Goal: Task Accomplishment & Management: Manage account settings

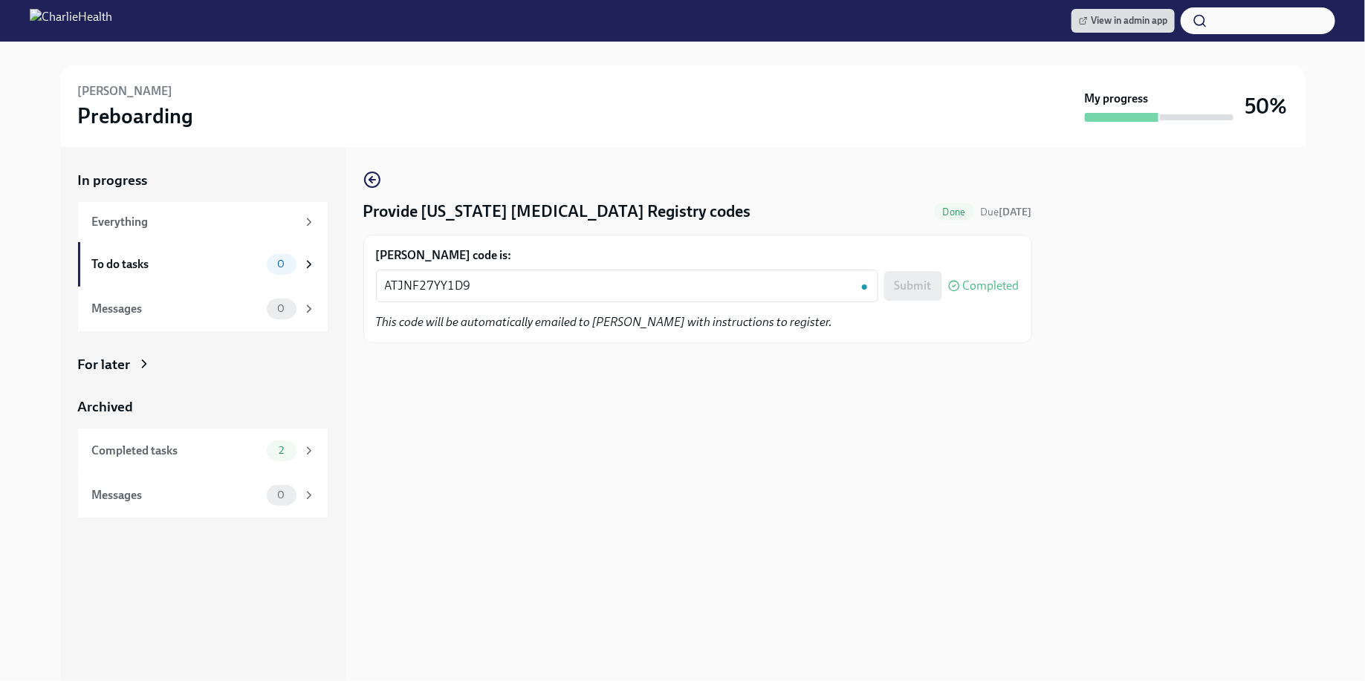
click at [1123, 7] on div "View in admin app" at bounding box center [682, 21] width 1365 height 42
click at [1118, 25] on span "View in admin app" at bounding box center [1123, 20] width 88 height 15
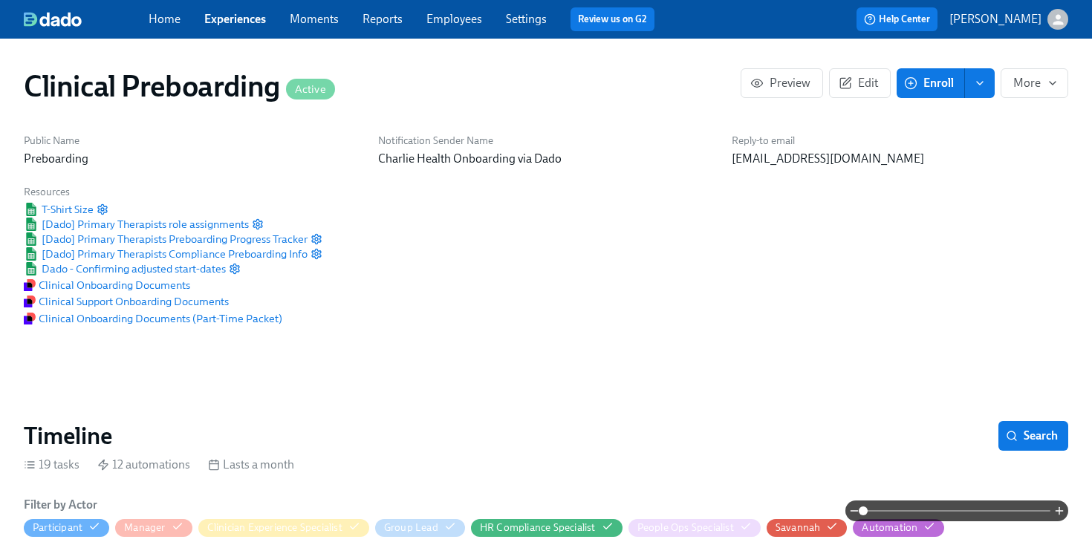
click at [461, 21] on link "Employees" at bounding box center [455, 19] width 56 height 14
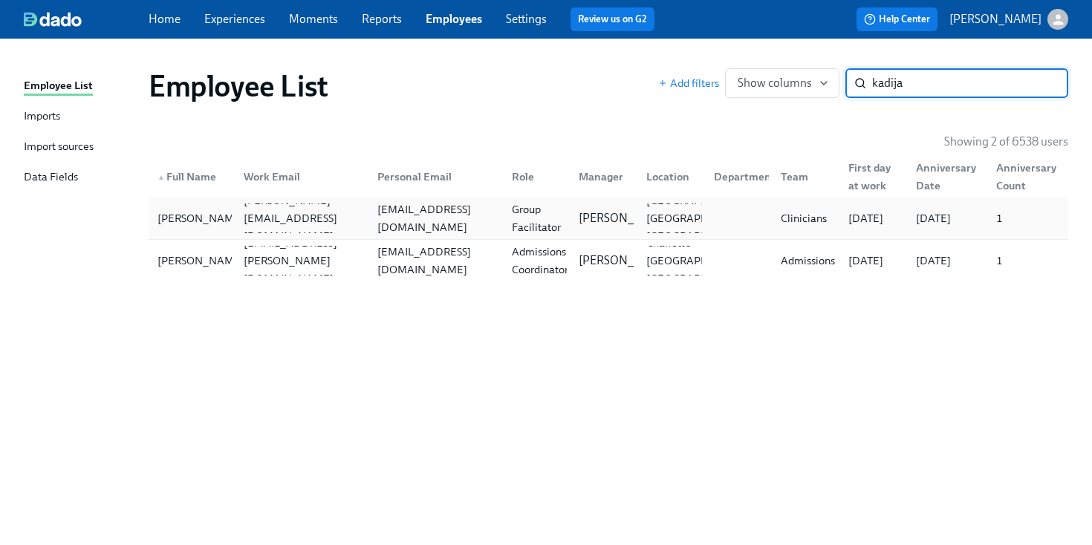
type input "kadija"
click at [500, 206] on div "Group Facilitator" at bounding box center [534, 219] width 68 height 30
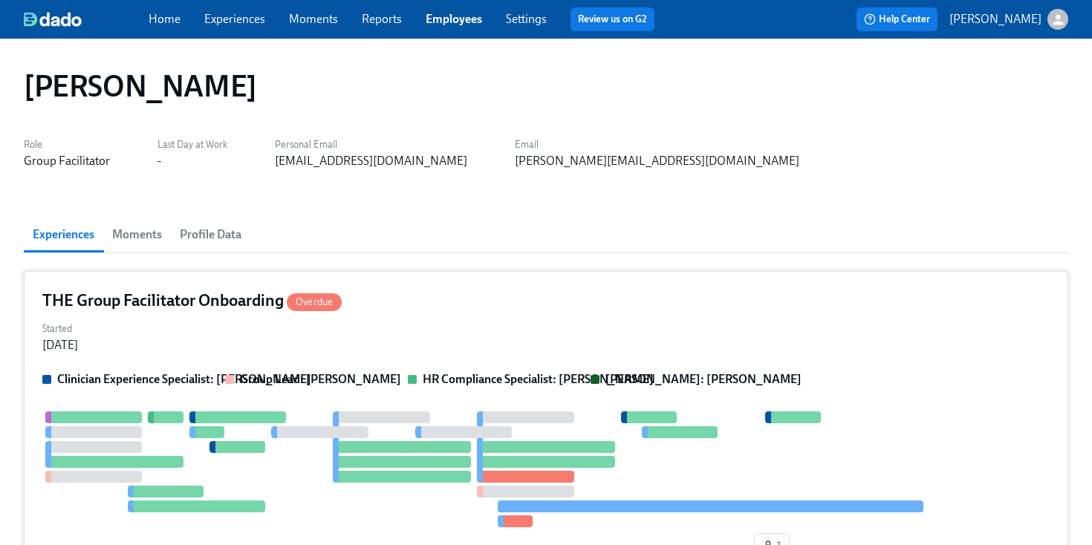
click at [528, 305] on div "THE Group Facilitator Onboarding Overdue" at bounding box center [546, 301] width 1008 height 22
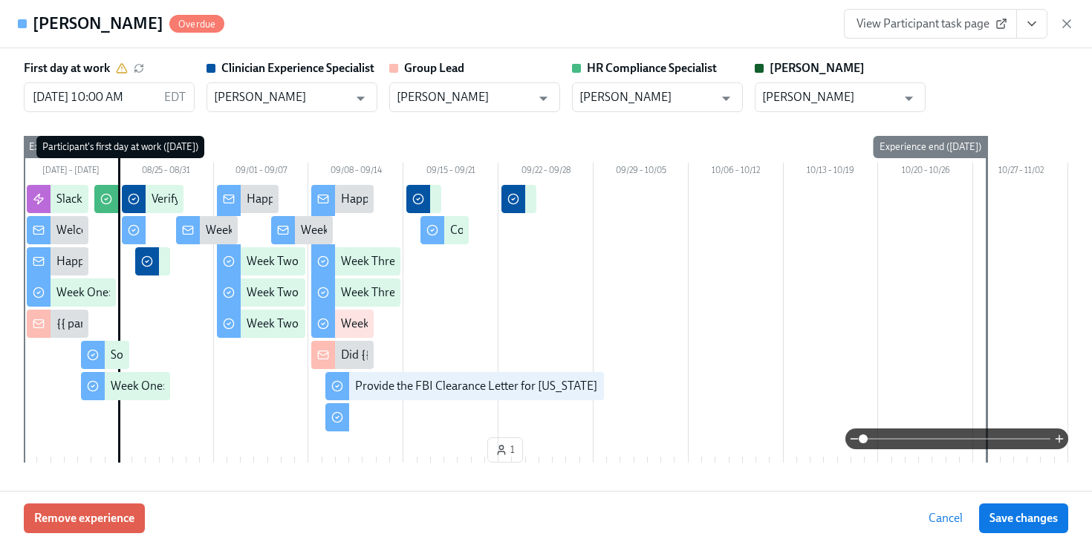
click at [1014, 33] on link "View Participant task page" at bounding box center [930, 24] width 173 height 30
click at [1031, 23] on icon "View task page" at bounding box center [1032, 23] width 15 height 15
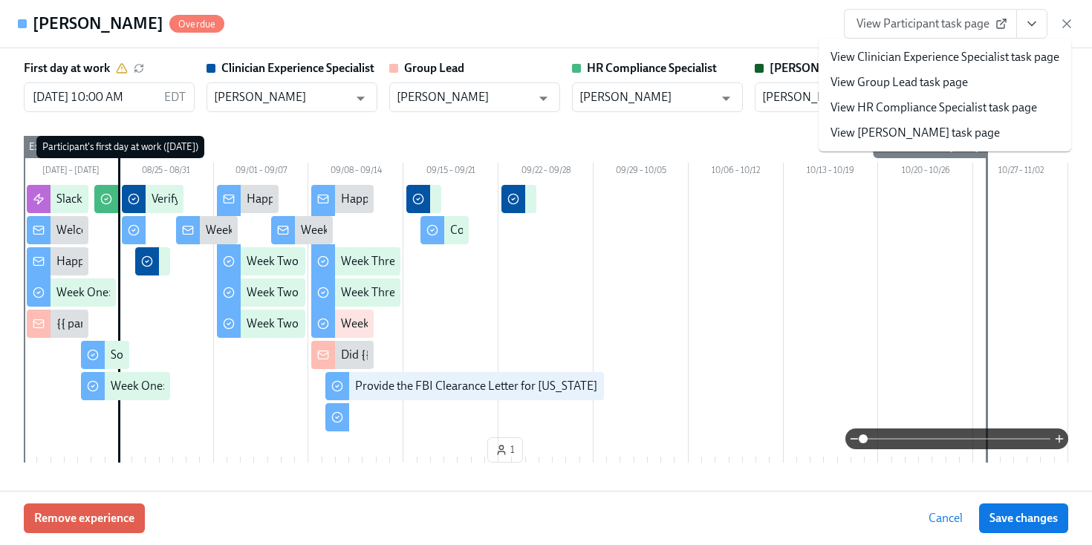
click at [924, 113] on link "View HR Compliance Specialist task page" at bounding box center [934, 108] width 207 height 16
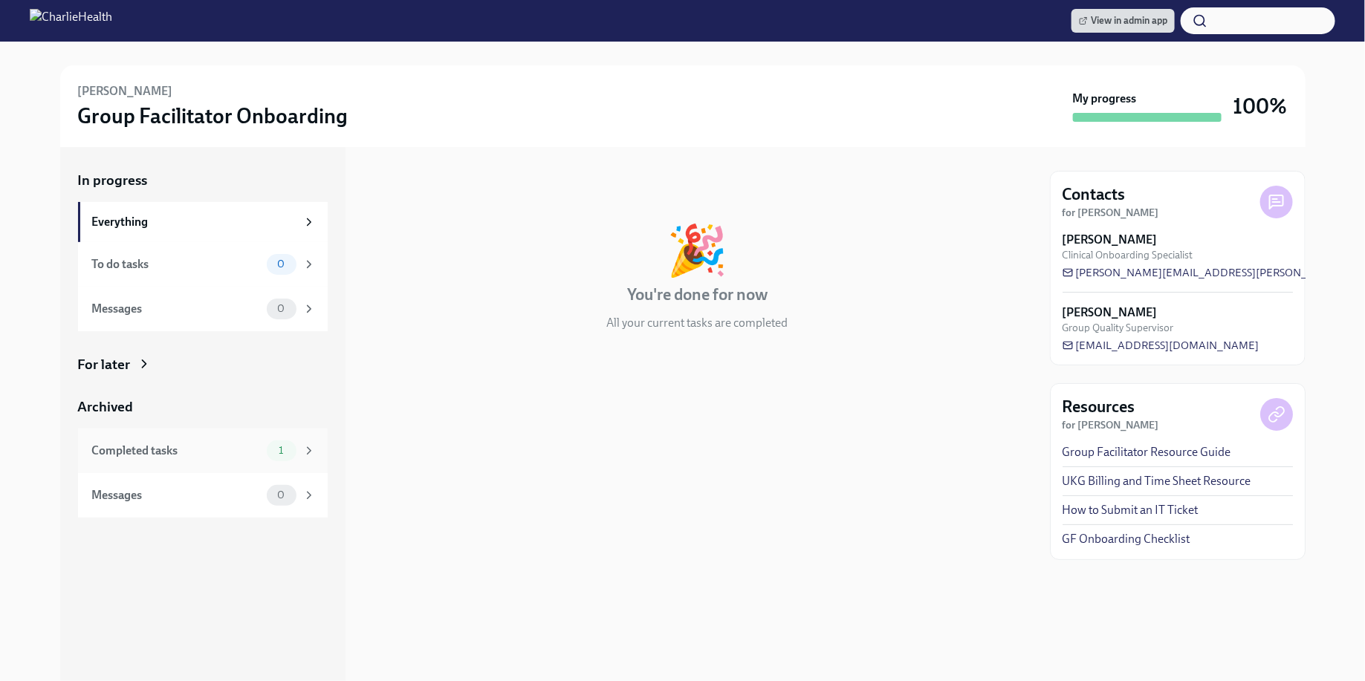
click at [172, 441] on div "Completed tasks 1" at bounding box center [204, 451] width 224 height 21
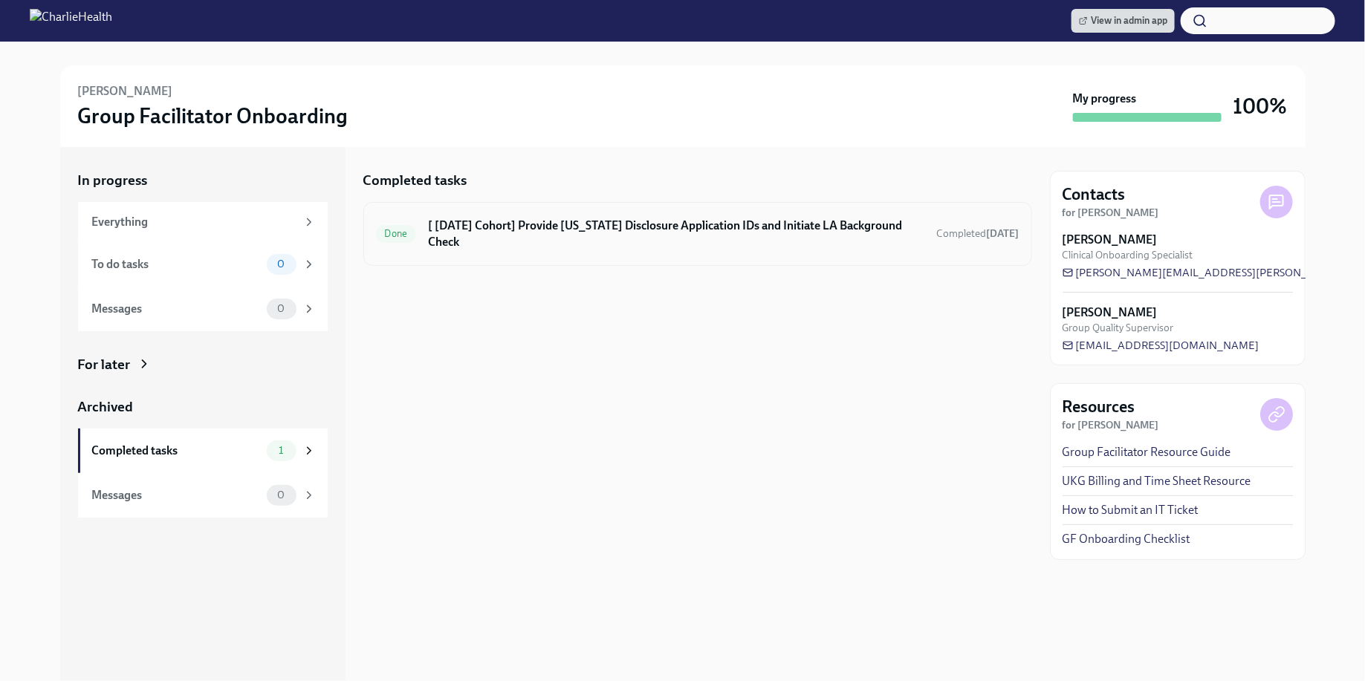
click at [602, 230] on h6 "[ Aug 25th Cohort] Provide Utah Disclosure Application IDs and Initiate LA Back…" at bounding box center [676, 234] width 496 height 33
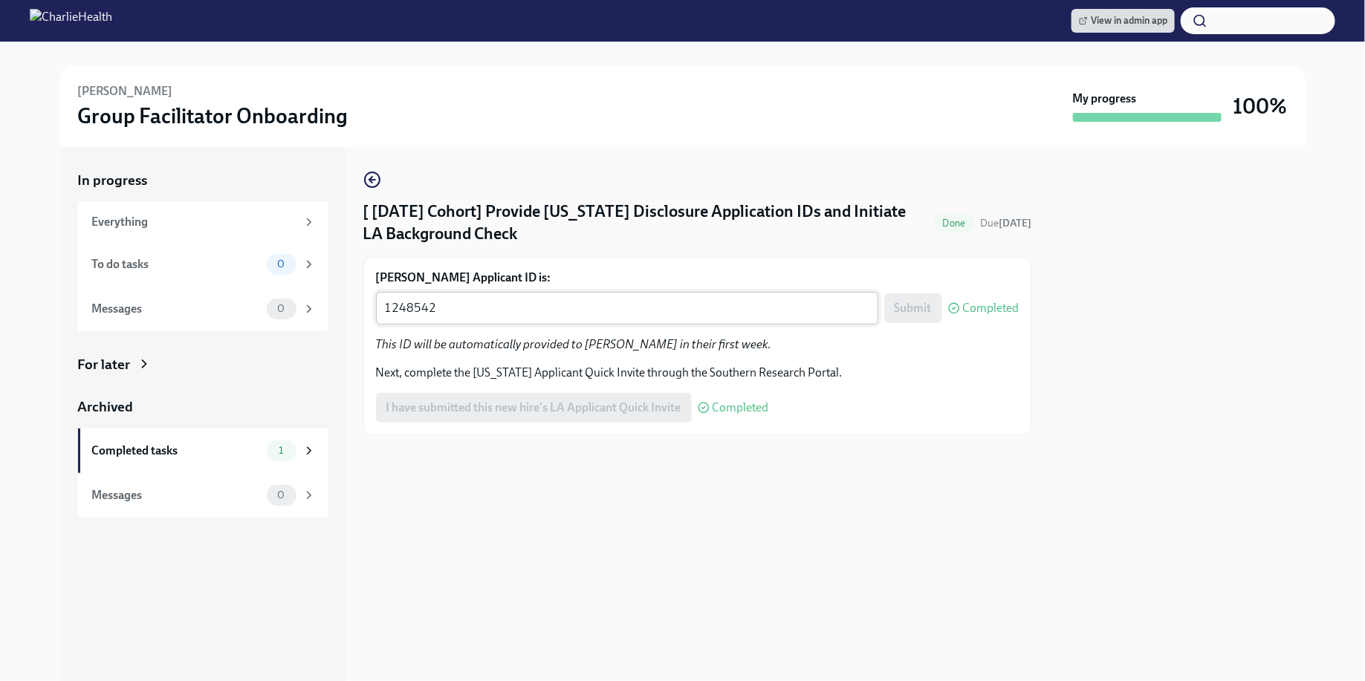
click at [562, 307] on textarea "1248542" at bounding box center [627, 308] width 484 height 18
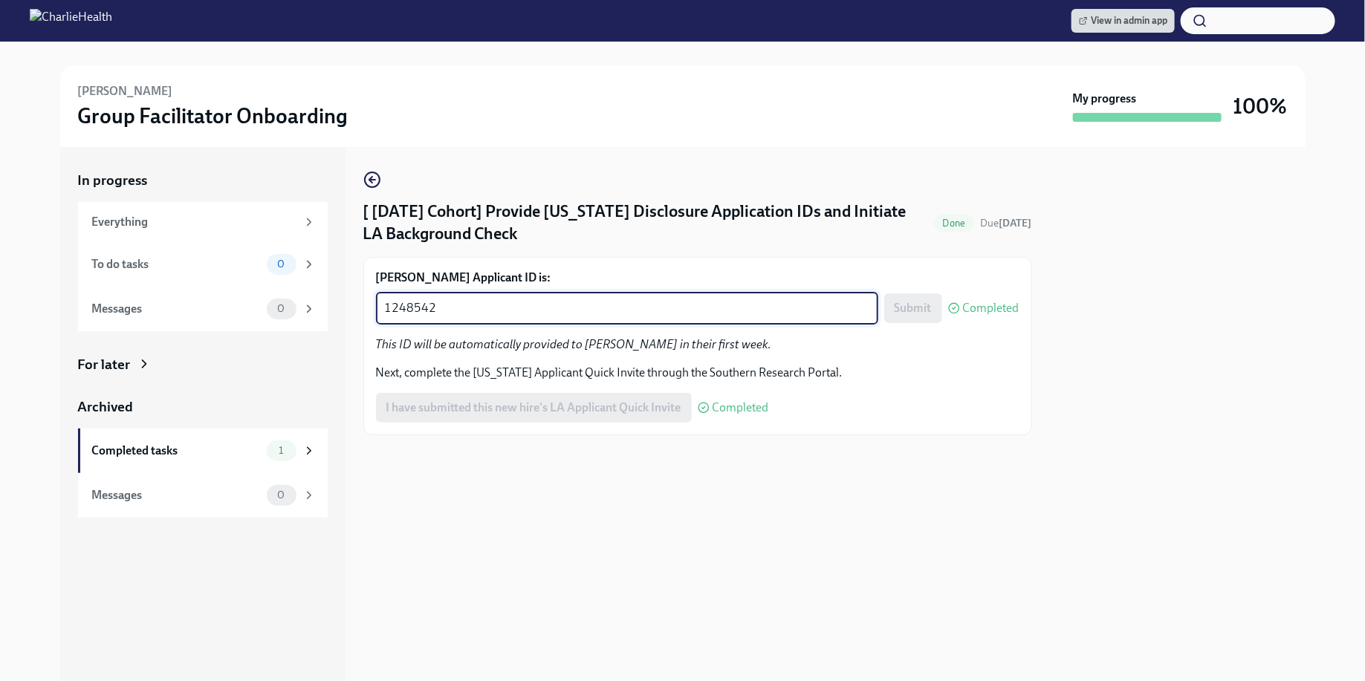
click at [562, 307] on textarea "1248542" at bounding box center [627, 308] width 484 height 18
paste textarea "51979"
type textarea "1251979"
click at [916, 310] on span "Submit" at bounding box center [913, 308] width 37 height 15
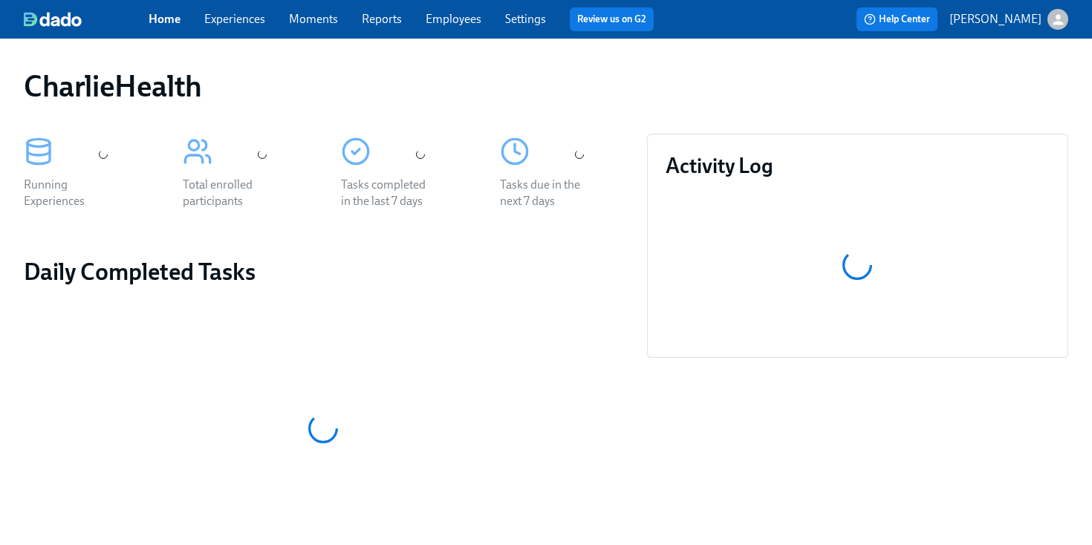
click at [426, 23] on link "Employees" at bounding box center [454, 19] width 56 height 14
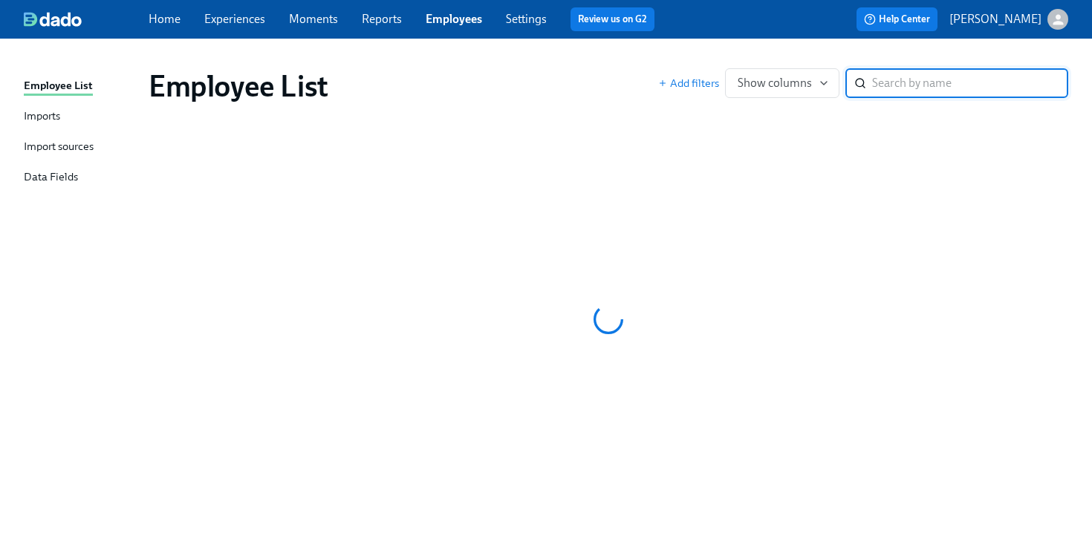
click at [545, 77] on div "Employee List" at bounding box center [404, 86] width 510 height 36
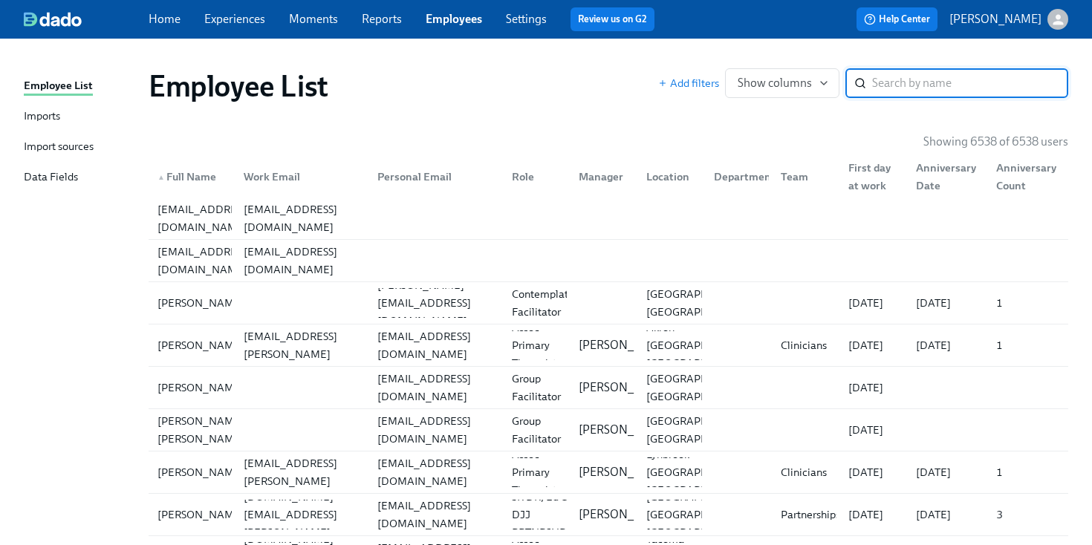
click at [883, 79] on input "search" at bounding box center [970, 83] width 196 height 30
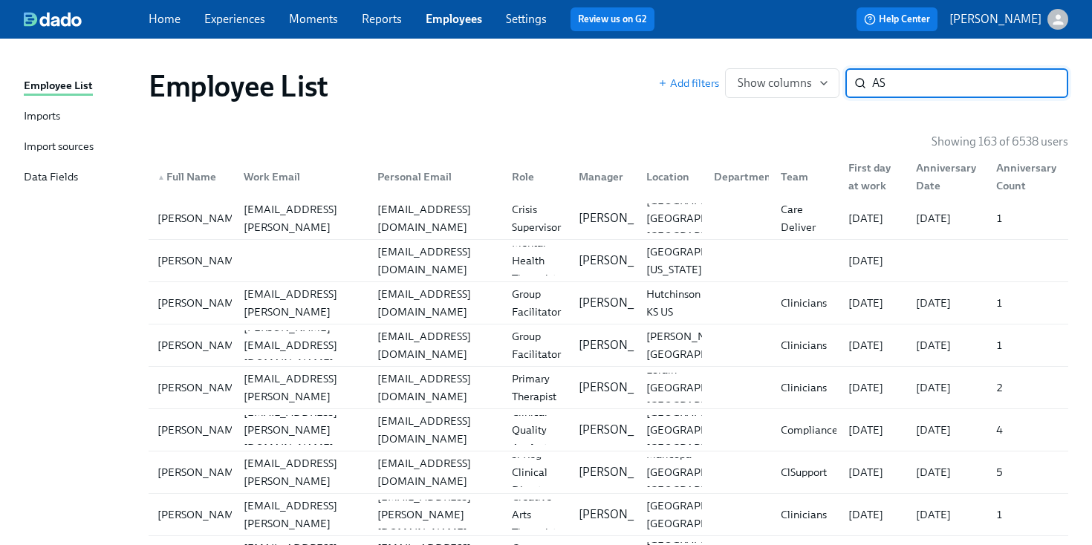
type input "A"
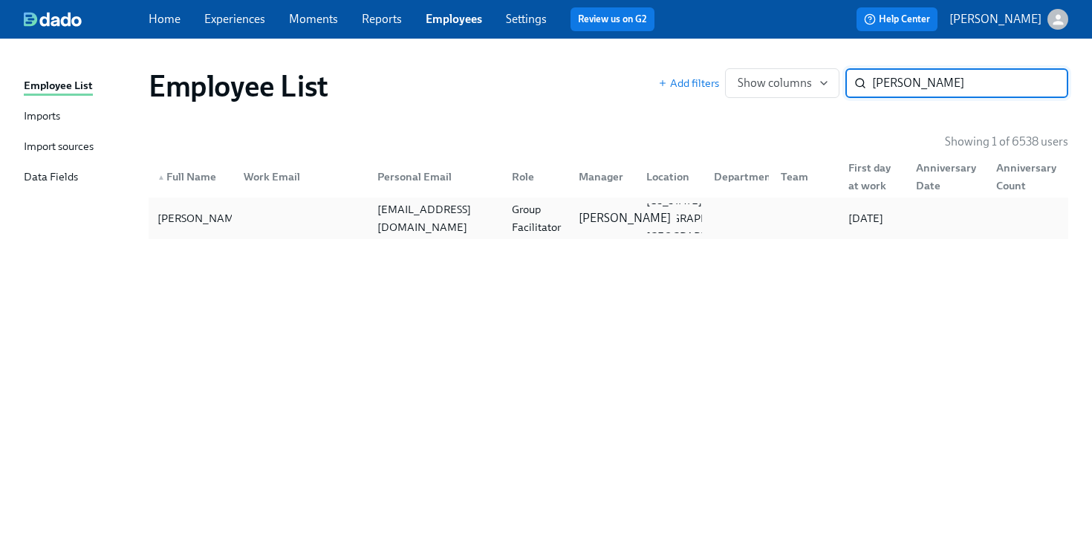
type input "ashley griffin"
click at [607, 221] on p "Bria Brown" at bounding box center [625, 218] width 92 height 16
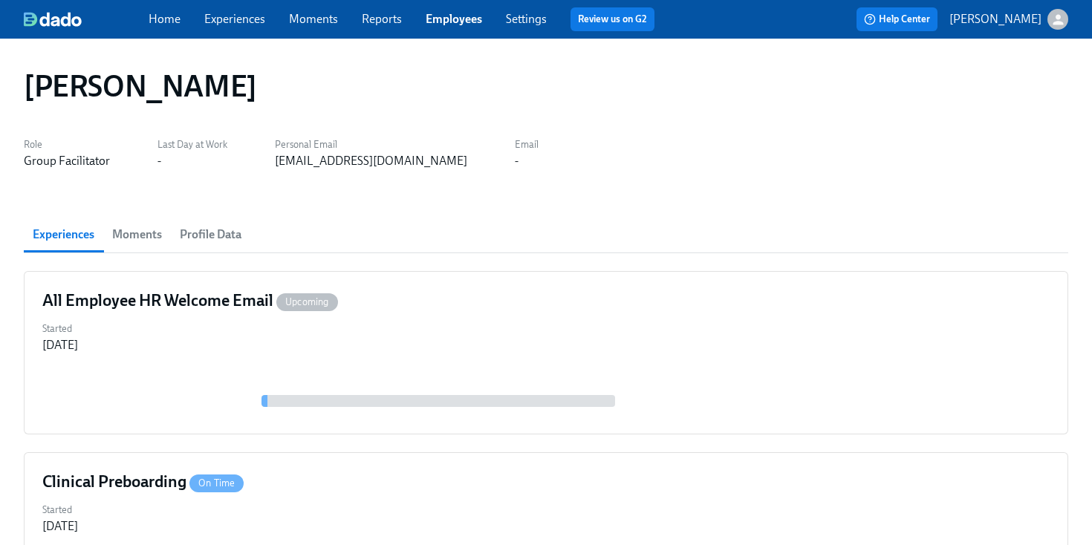
scroll to position [438, 0]
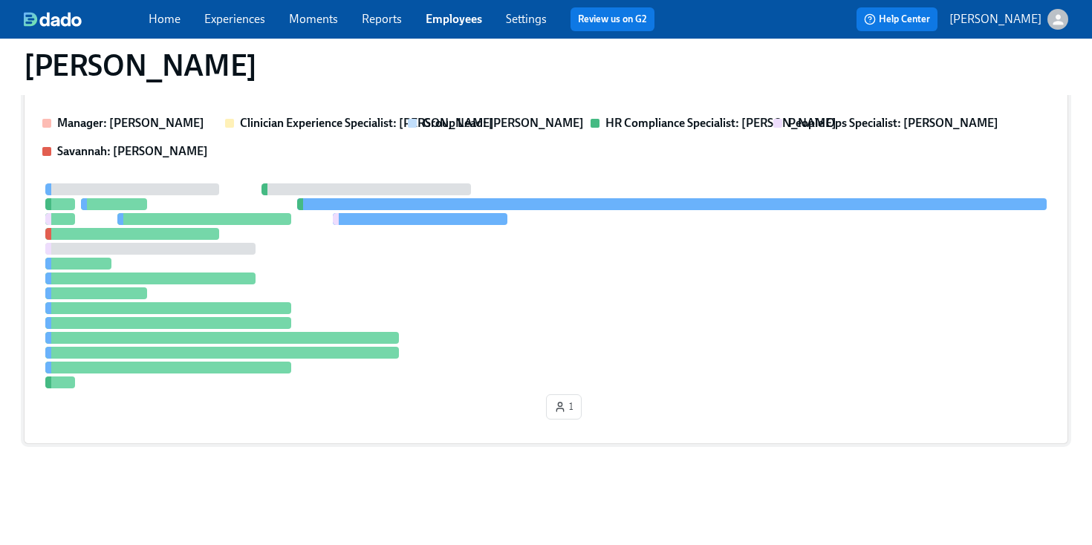
click at [664, 247] on div at bounding box center [546, 286] width 1008 height 205
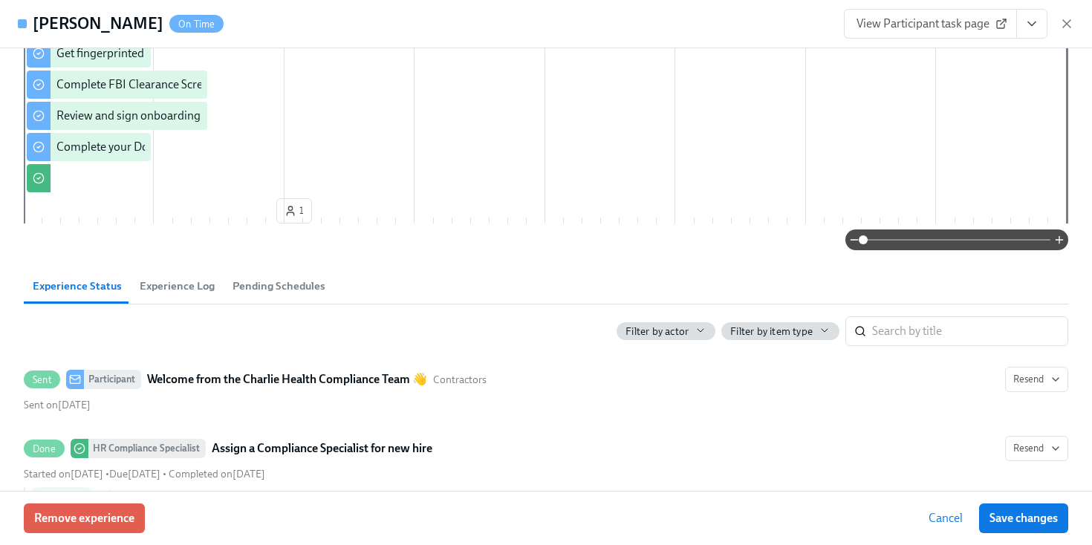
scroll to position [0, 0]
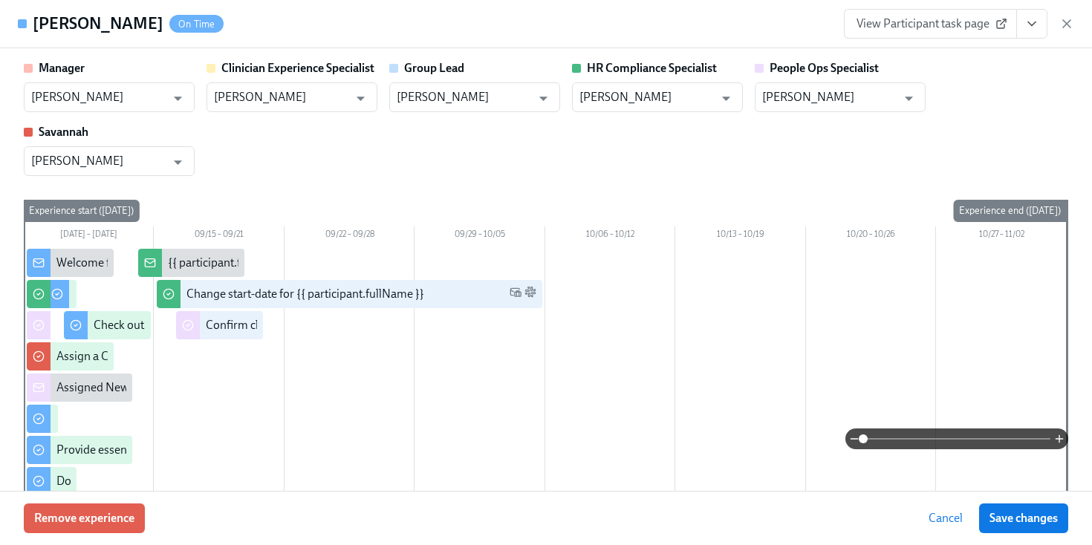
click at [1068, 14] on div "View Participant task page" at bounding box center [959, 24] width 230 height 30
click at [1068, 22] on icon "button" at bounding box center [1066, 23] width 7 height 7
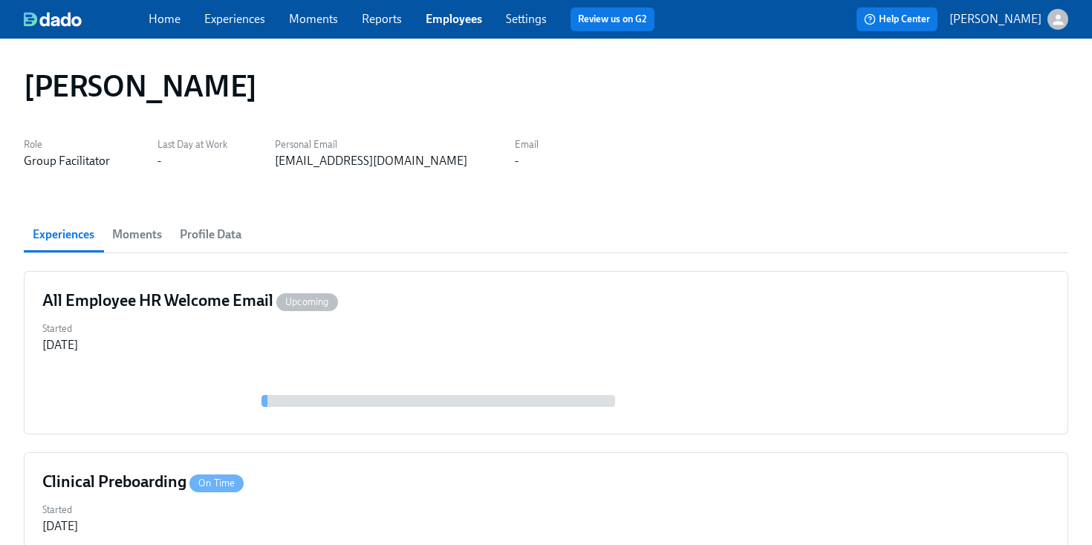
click at [401, 168] on div "Role Group Facilitator Last Day at Work - Personal Email ashlgriffin4@gmail.com…" at bounding box center [546, 152] width 1045 height 36
copy div "[EMAIL_ADDRESS][DOMAIN_NAME]"
click at [542, 140] on div "Role Group Facilitator Last Day at Work - Personal Email ashlgriffin4@gmail.com…" at bounding box center [546, 152] width 1045 height 36
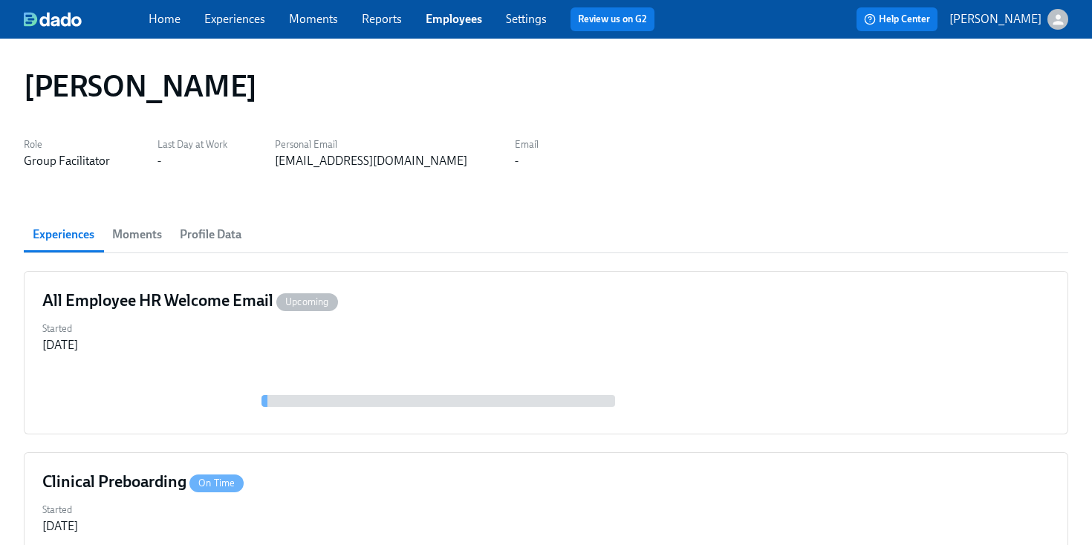
click at [477, 51] on div "[PERSON_NAME] Role Group Facilitator Last Day at Work - Personal Email [EMAIL_A…" at bounding box center [546, 511] width 1092 height 944
click at [466, 30] on div "Home Experiences Moments Reports Employees Settings Review us on G2" at bounding box center [408, 19] width 518 height 24
click at [450, 19] on link "Employees" at bounding box center [454, 19] width 56 height 14
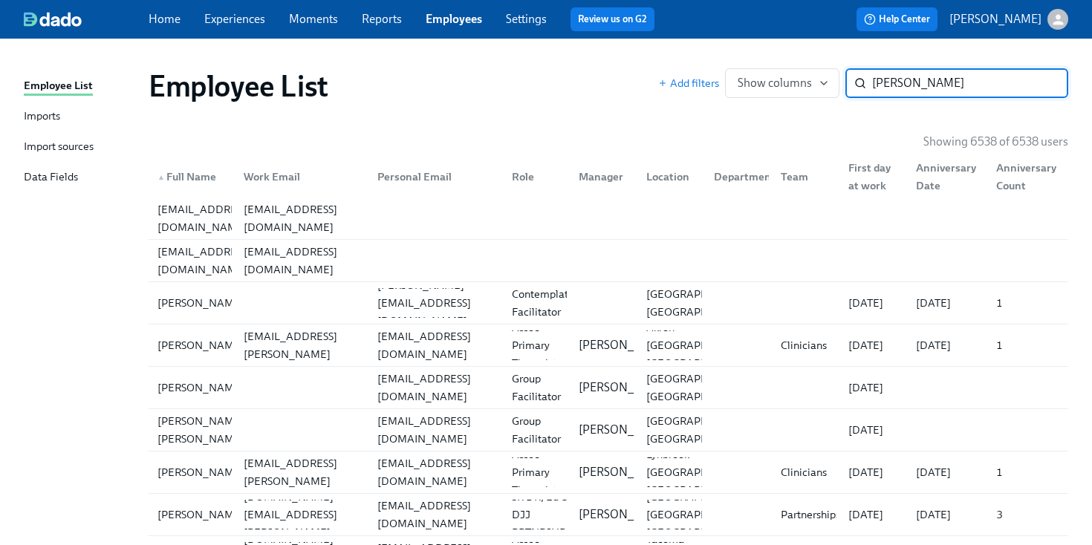
type input "[PERSON_NAME]"
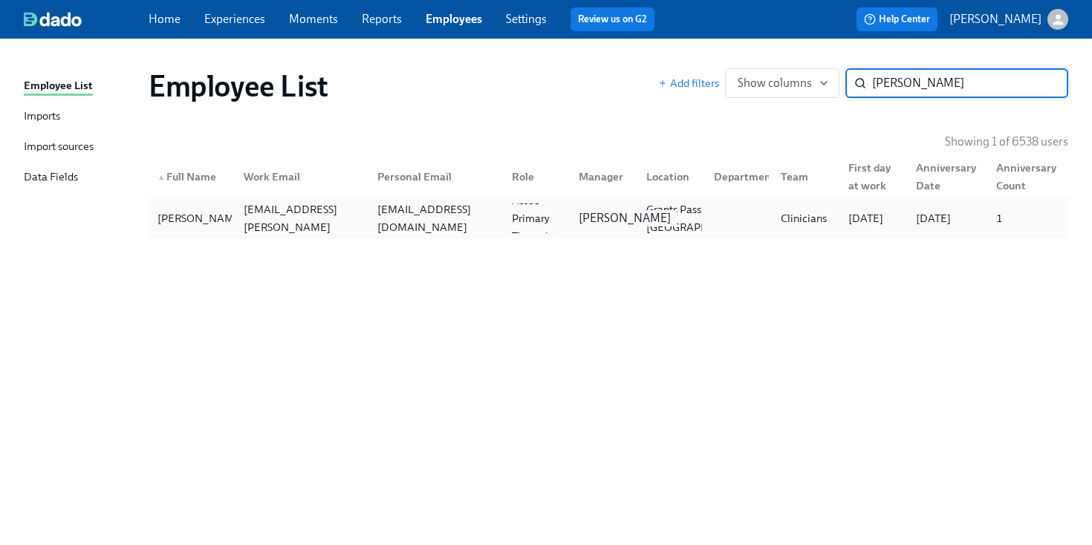
click at [616, 210] on p "[PERSON_NAME]" at bounding box center [625, 218] width 92 height 16
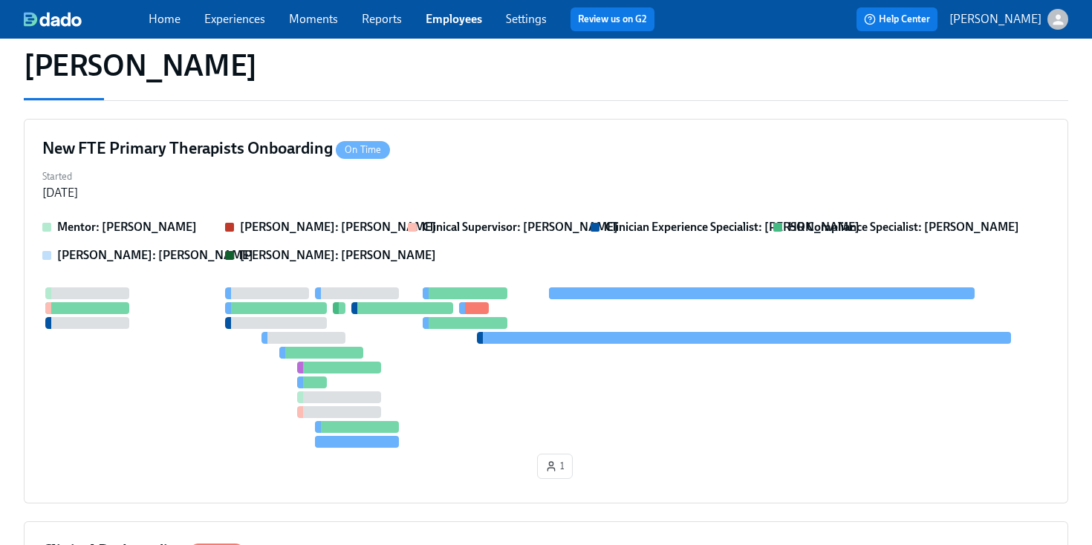
scroll to position [152, 0]
click at [616, 206] on div "New FTE Primary Therapists Onboarding On Time Started [DATE] [PERSON_NAME]: [PE…" at bounding box center [546, 312] width 1045 height 385
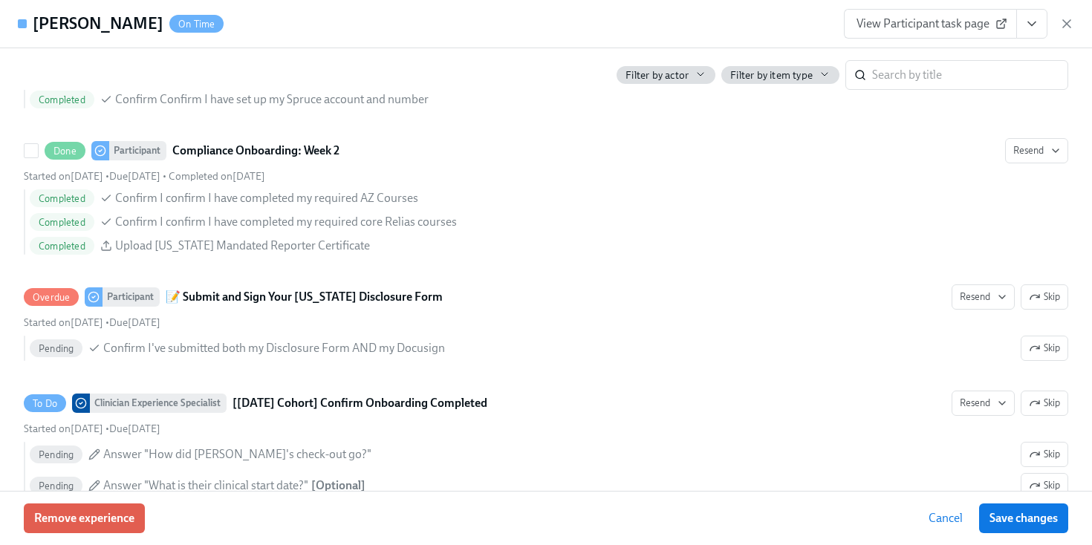
scroll to position [2851, 0]
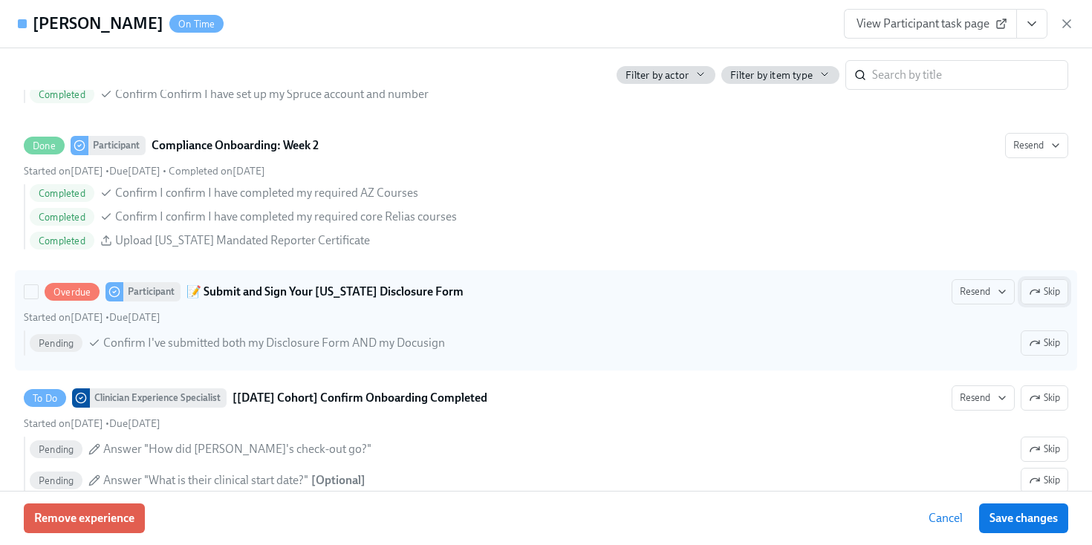
click at [1039, 296] on icon "button" at bounding box center [1035, 292] width 12 height 12
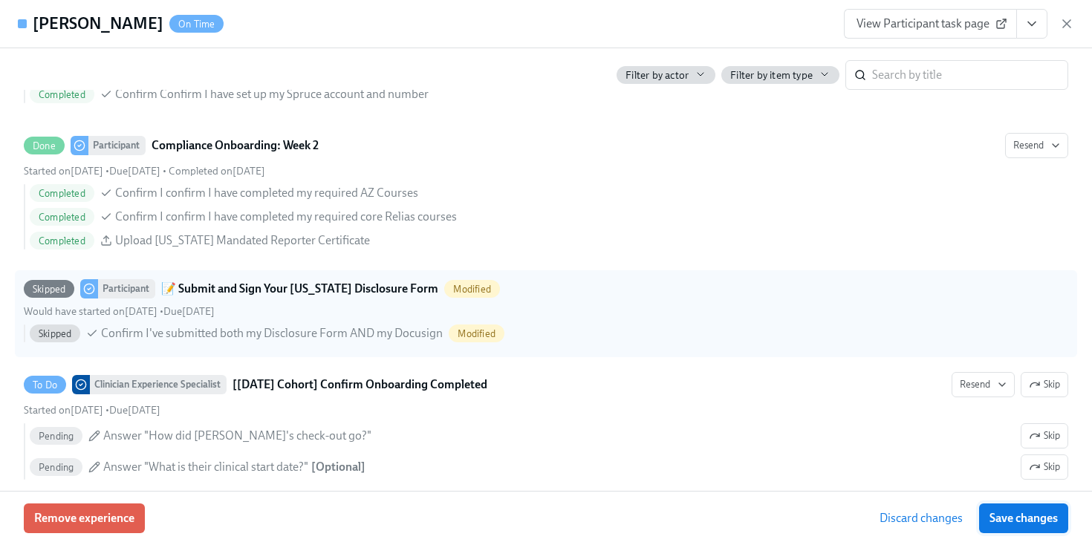
click at [1055, 511] on span "Save changes" at bounding box center [1024, 518] width 68 height 15
click at [1087, 13] on div "[PERSON_NAME] On Time View Participant task page" at bounding box center [546, 24] width 1092 height 48
click at [1057, 16] on div "View Participant task page" at bounding box center [959, 24] width 230 height 30
click at [1068, 18] on icon "button" at bounding box center [1067, 23] width 15 height 15
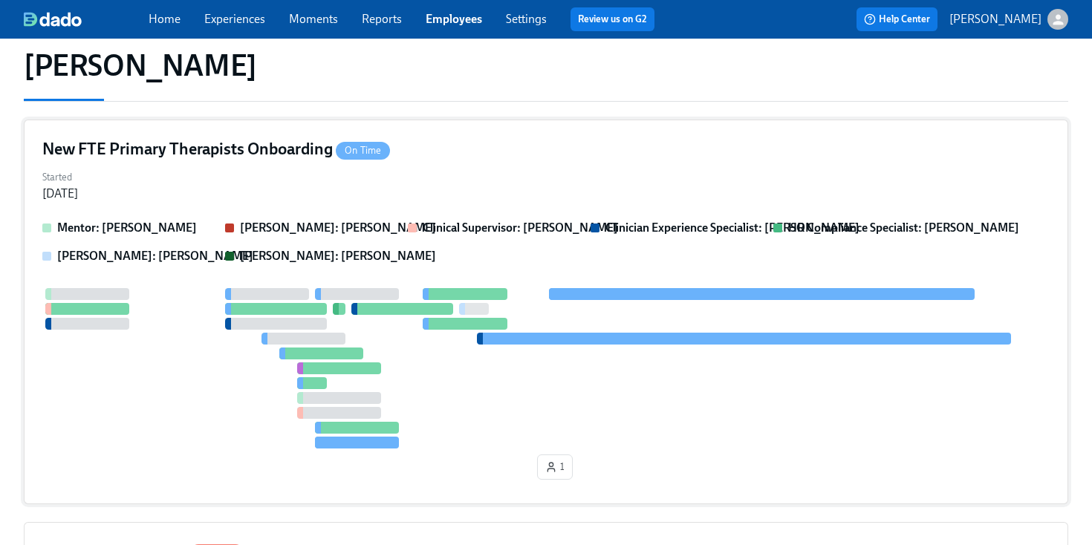
click at [247, 361] on div at bounding box center [546, 368] width 1008 height 160
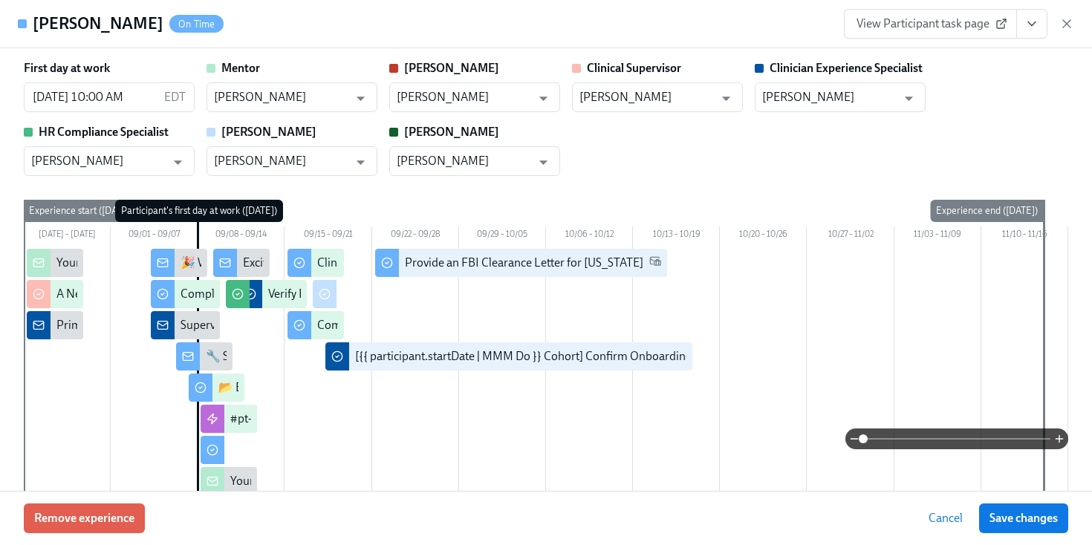
click at [533, 31] on div "[PERSON_NAME] On Time View Participant task page" at bounding box center [546, 24] width 1092 height 48
click at [1074, 23] on div "[PERSON_NAME] On Time View Participant task page" at bounding box center [546, 24] width 1092 height 48
click at [1062, 14] on div "View Participant task page" at bounding box center [959, 24] width 230 height 30
click at [1062, 16] on icon "button" at bounding box center [1067, 23] width 15 height 15
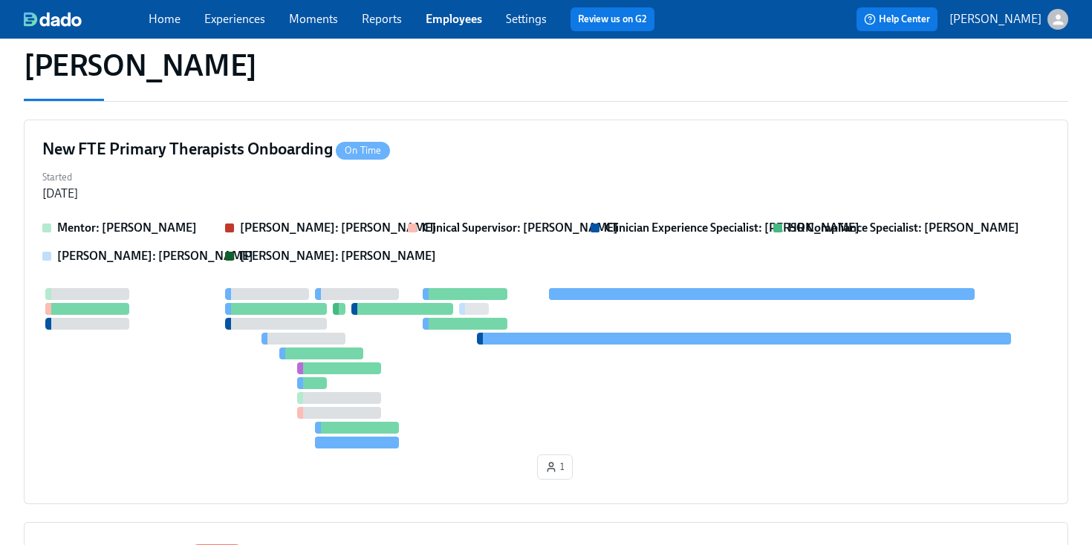
click at [459, 13] on link "Employees" at bounding box center [454, 19] width 56 height 14
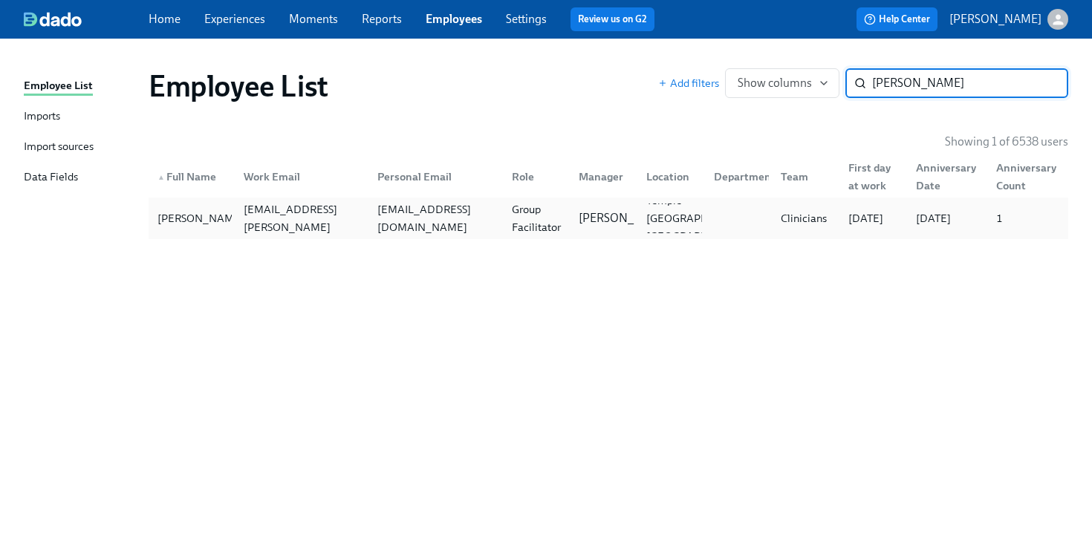
type input "[PERSON_NAME]"
click at [395, 215] on div "[EMAIL_ADDRESS][DOMAIN_NAME]" at bounding box center [436, 219] width 129 height 36
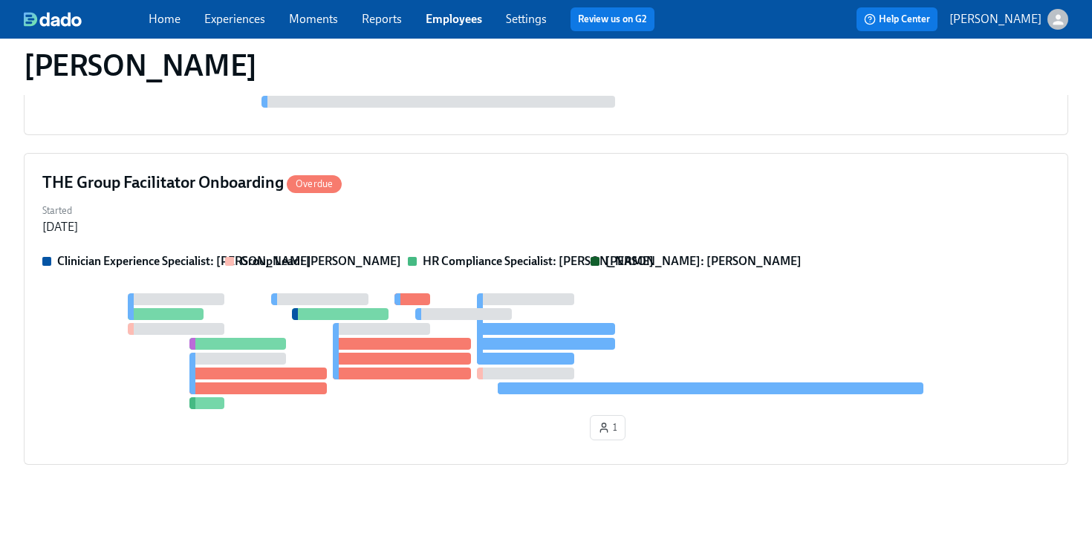
scroll to position [782, 0]
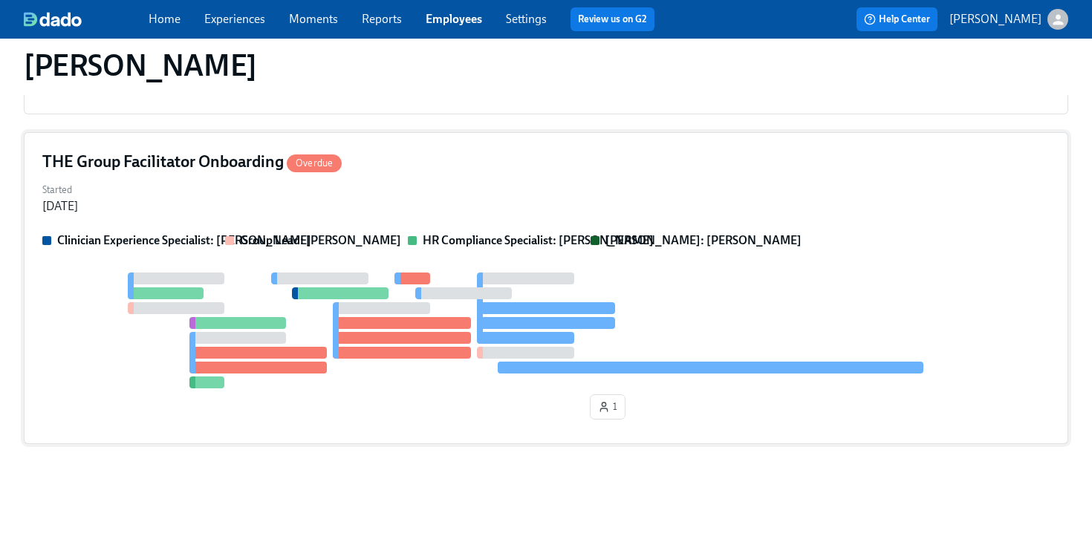
click at [688, 285] on div at bounding box center [546, 331] width 1008 height 116
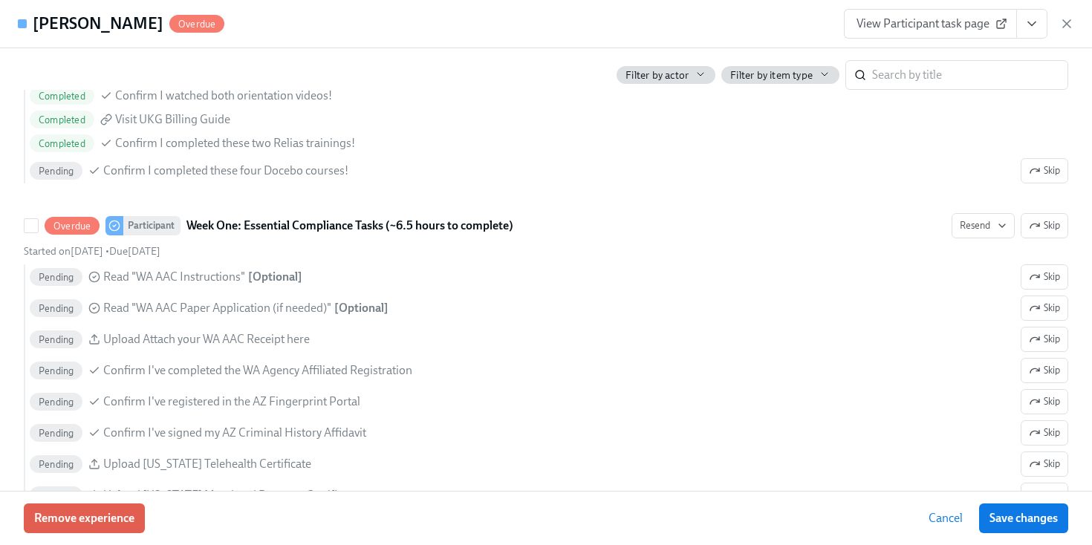
scroll to position [1049, 0]
click at [571, 22] on div "[PERSON_NAME] Overdue View Participant task page" at bounding box center [546, 24] width 1092 height 48
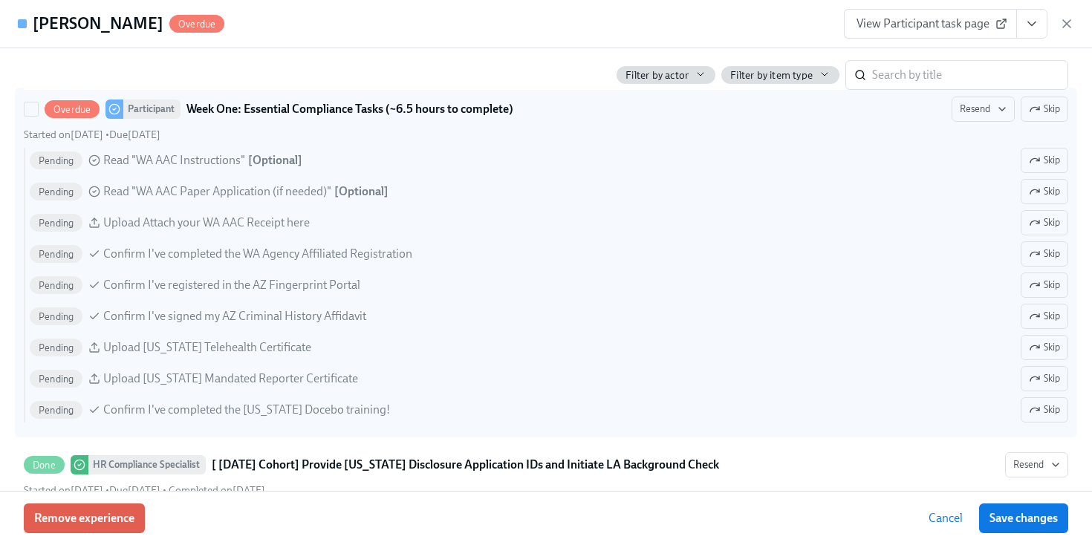
scroll to position [1168, 0]
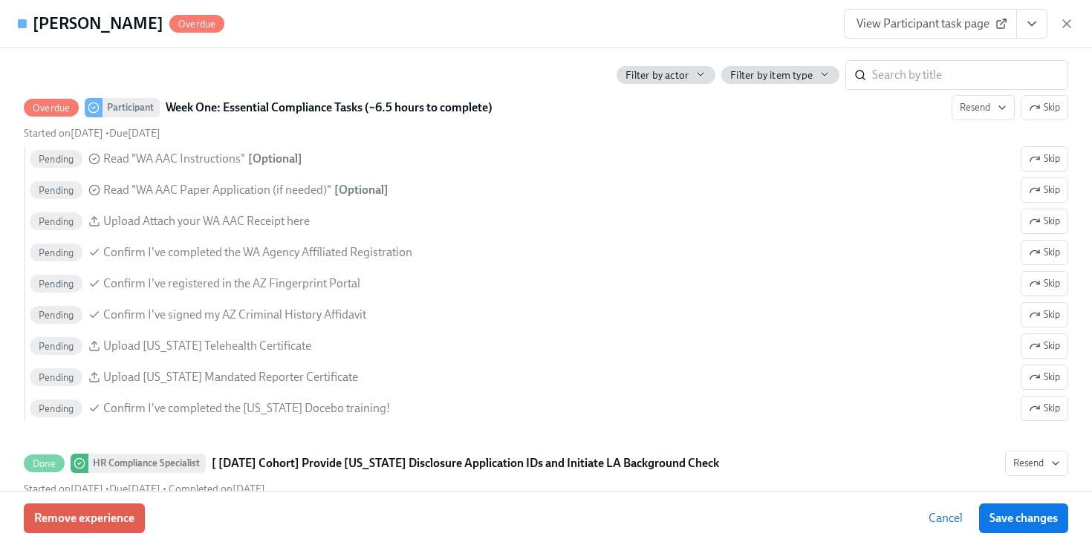
click at [1056, 25] on div "View Participant task page" at bounding box center [959, 24] width 230 height 30
click at [1070, 25] on icon "button" at bounding box center [1067, 23] width 15 height 15
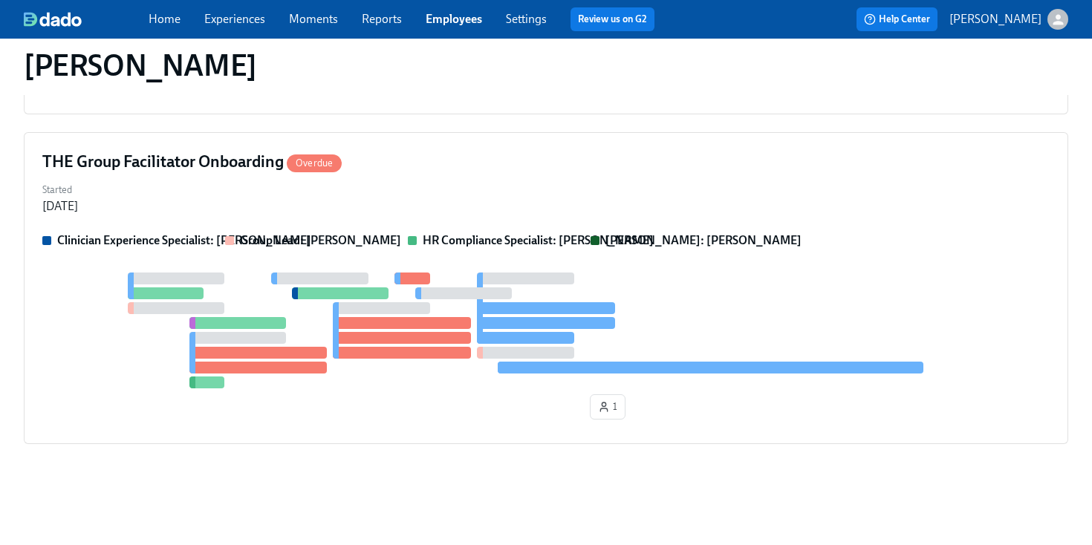
click at [452, 32] on div "Home Experiences Moments Reports Employees Settings Review us on G2 Help Center…" at bounding box center [546, 19] width 1092 height 39
click at [447, 18] on link "Employees" at bounding box center [454, 19] width 56 height 14
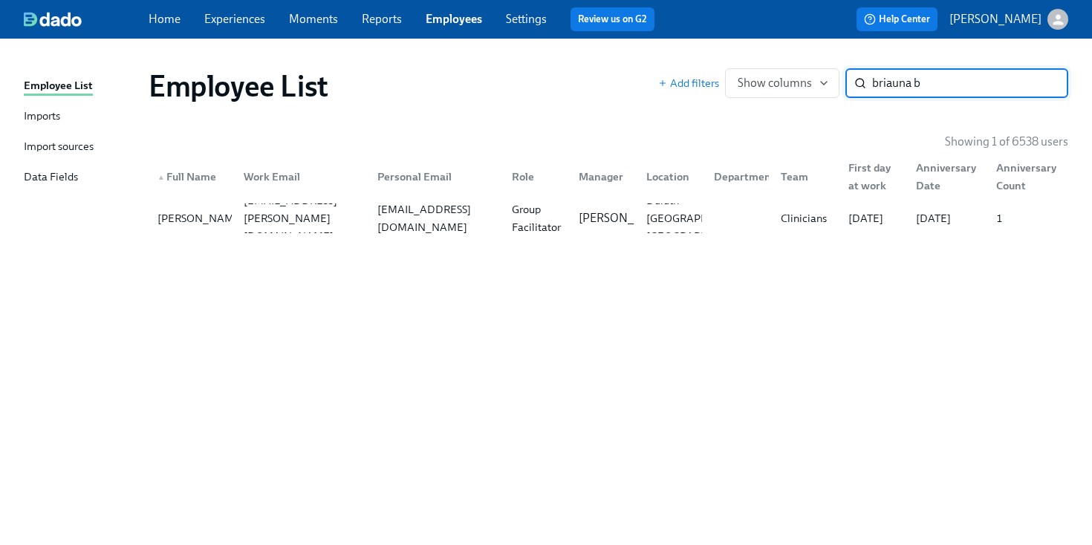
type input "briauna br"
click at [317, 213] on div "[EMAIL_ADDRESS][PERSON_NAME][DOMAIN_NAME]" at bounding box center [302, 218] width 129 height 53
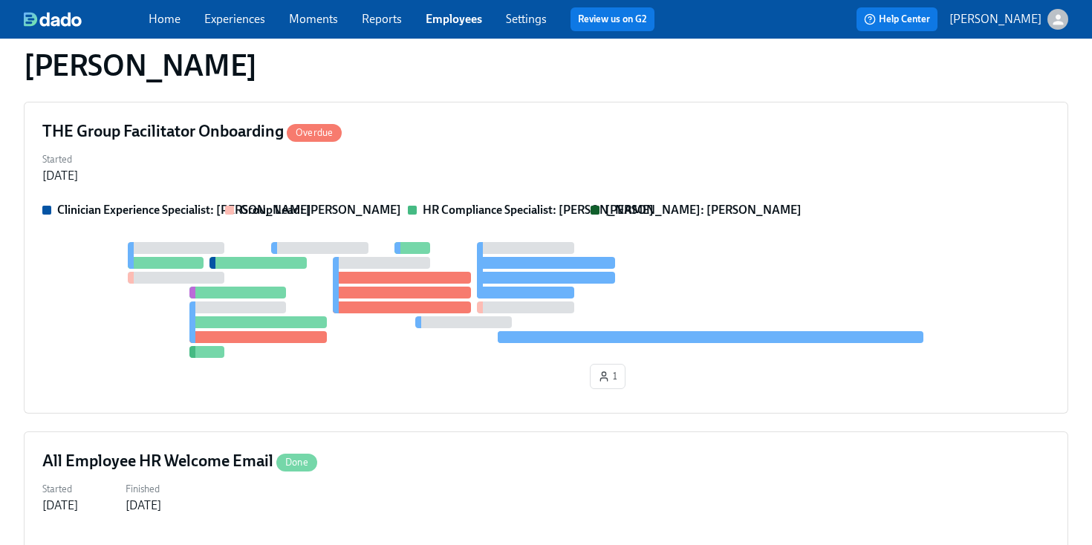
scroll to position [586, 0]
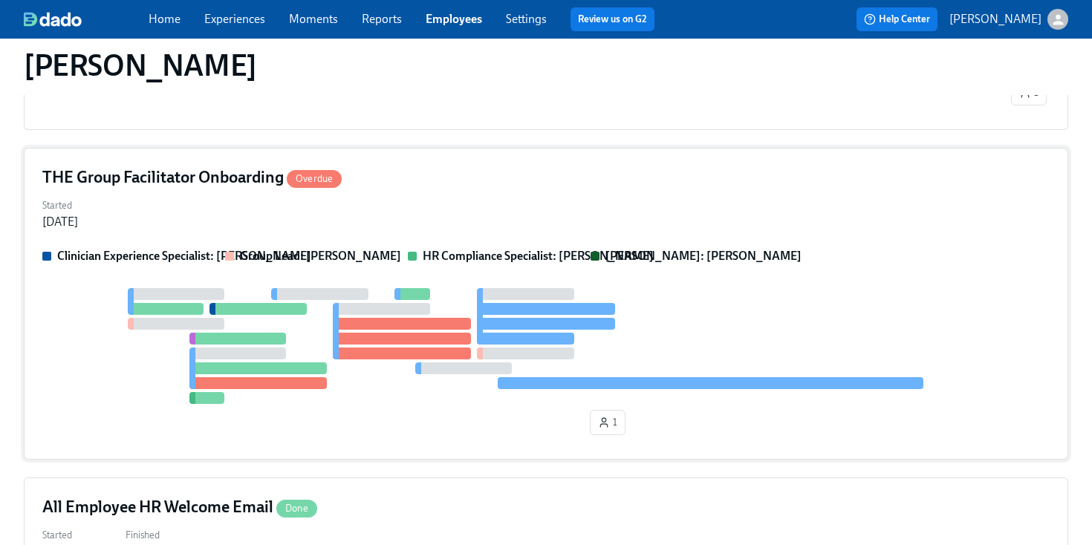
click at [490, 202] on div "Started [DATE]" at bounding box center [546, 213] width 1008 height 36
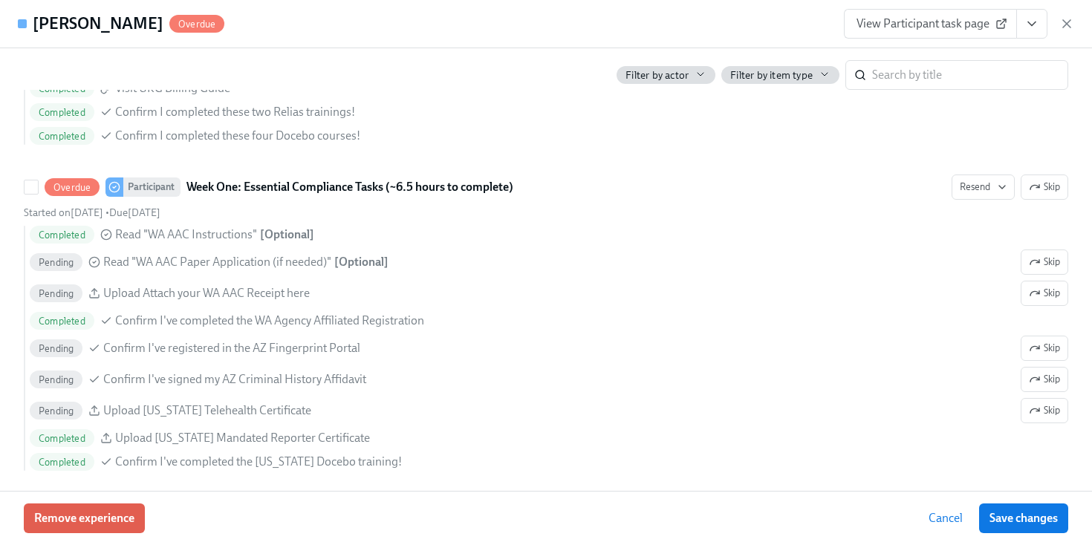
scroll to position [1113, 0]
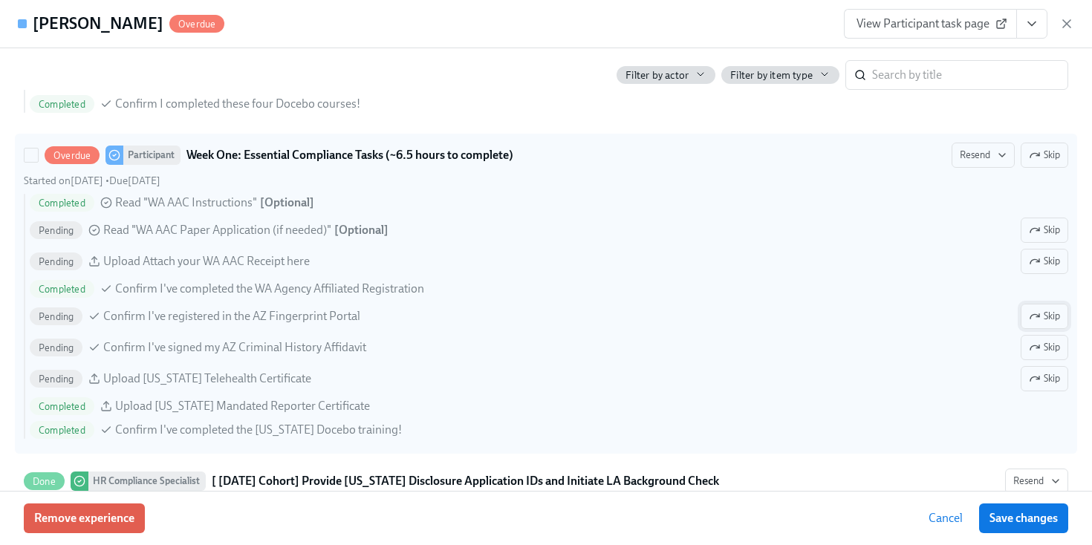
click at [1040, 306] on button "Skip" at bounding box center [1045, 316] width 48 height 25
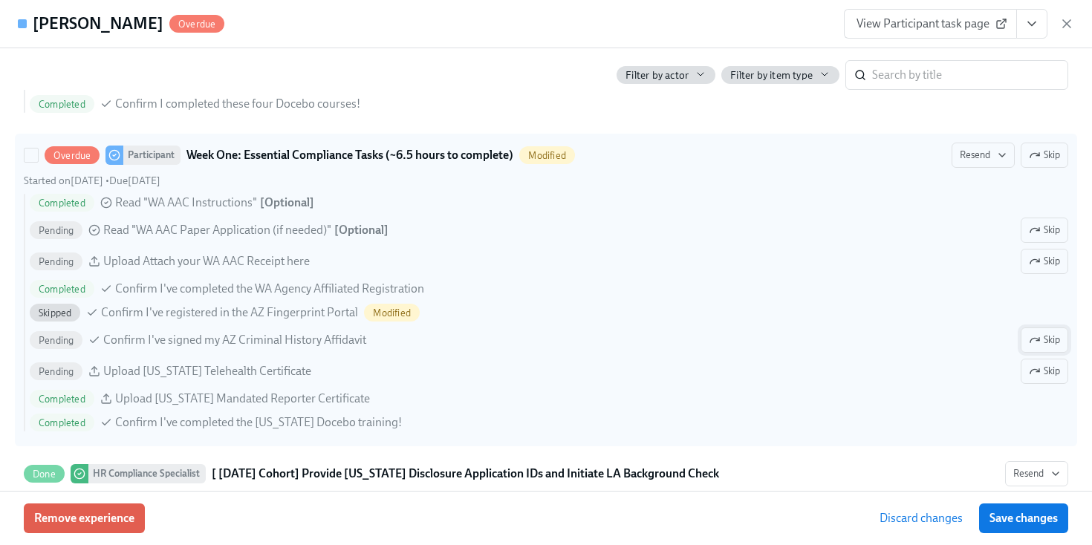
click at [1051, 339] on span "Skip" at bounding box center [1044, 340] width 31 height 15
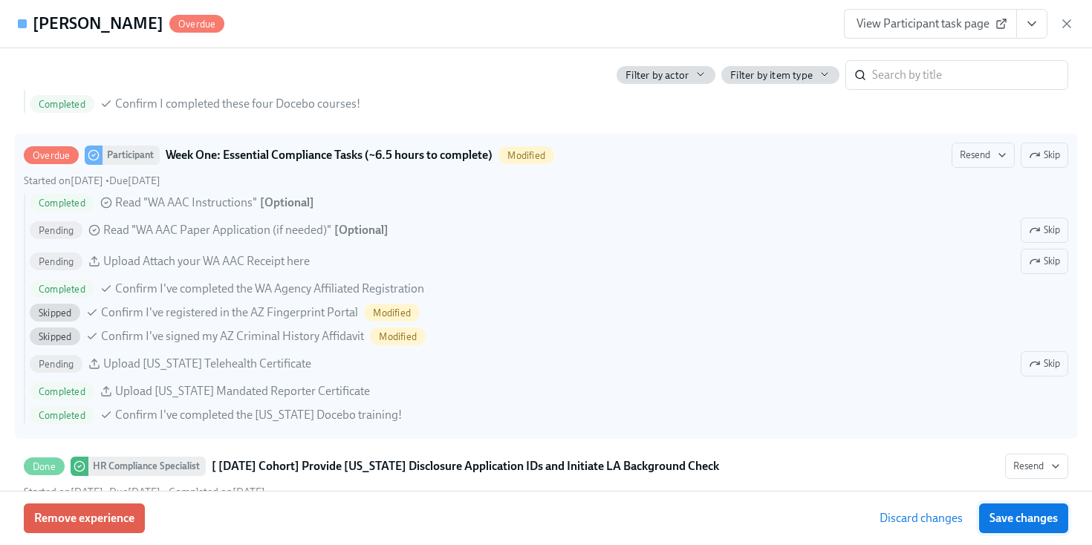
click at [1046, 511] on span "Save changes" at bounding box center [1024, 518] width 68 height 15
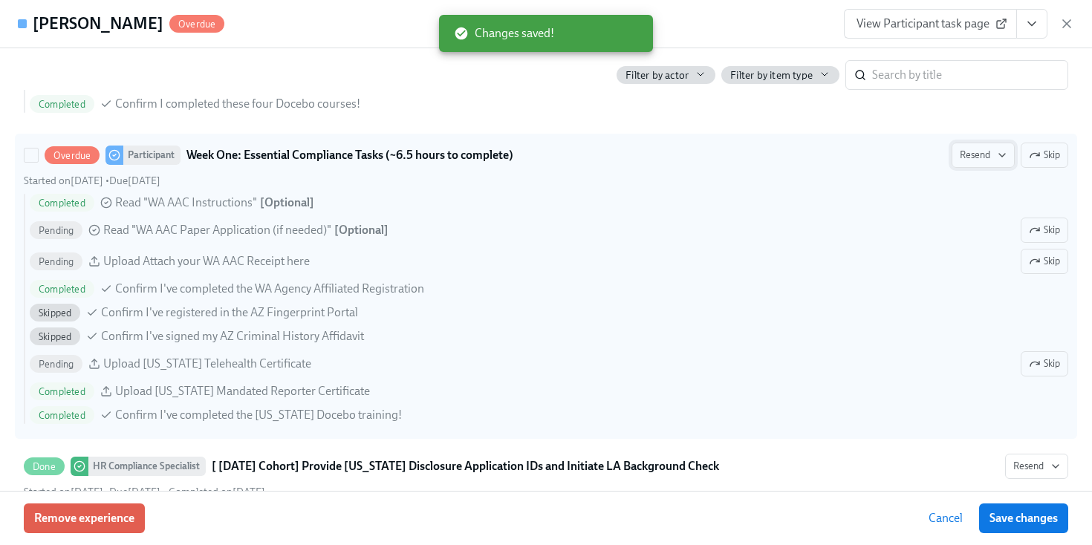
click at [997, 162] on span "Resend" at bounding box center [983, 155] width 47 height 15
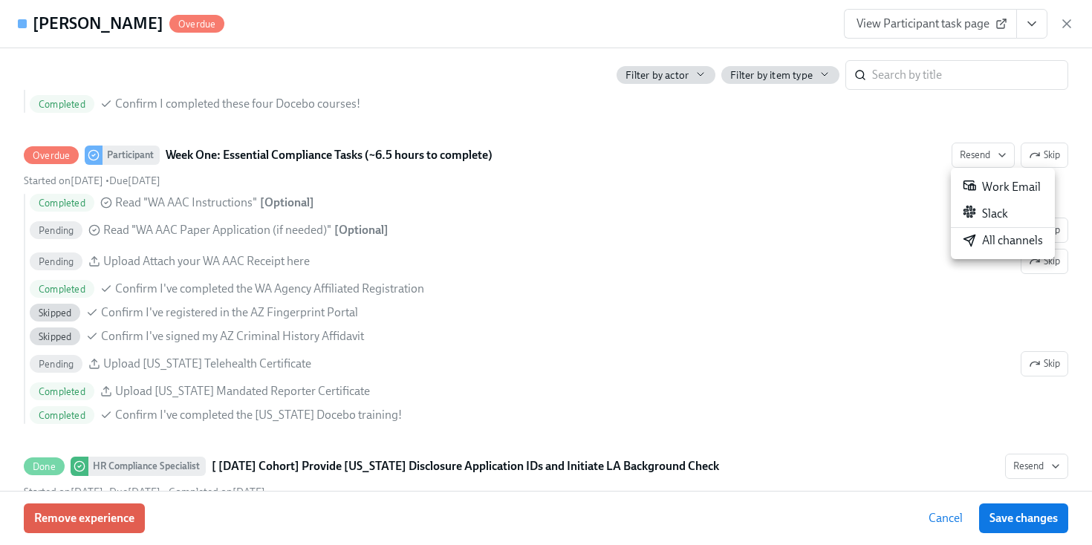
click at [780, 7] on div at bounding box center [546, 272] width 1092 height 545
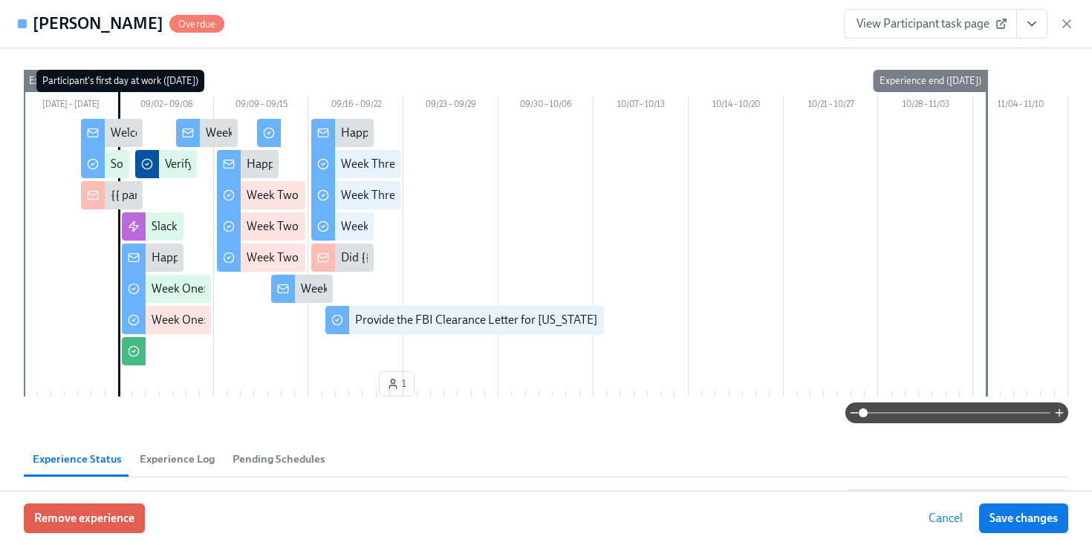
scroll to position [0, 0]
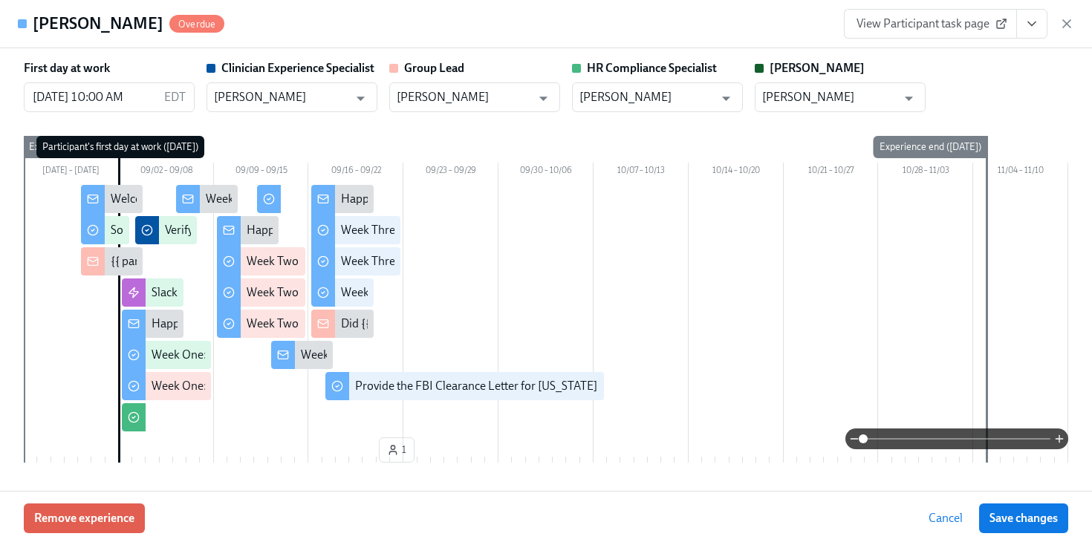
click at [1068, 16] on div "View Participant task page" at bounding box center [959, 24] width 230 height 30
click at [1068, 19] on icon "button" at bounding box center [1067, 23] width 15 height 15
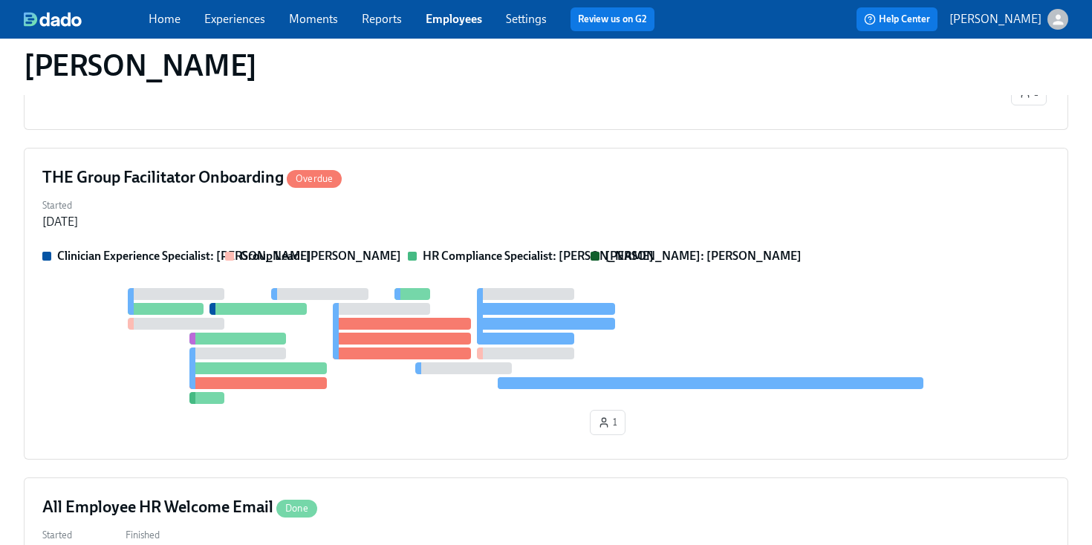
click at [467, 11] on span "Employees" at bounding box center [454, 19] width 56 height 16
click at [461, 22] on link "Employees" at bounding box center [454, 19] width 56 height 14
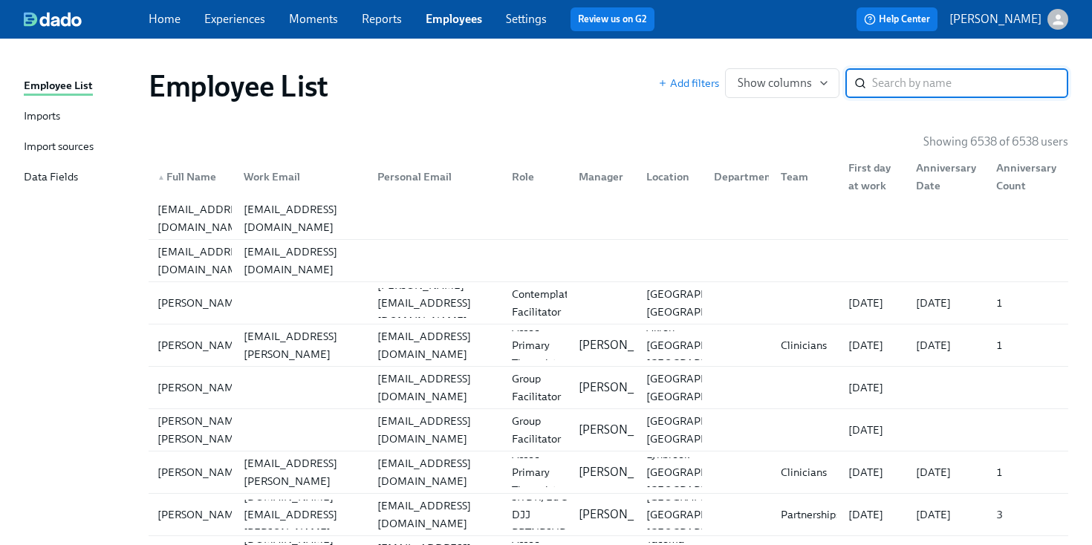
click at [884, 78] on input "search" at bounding box center [970, 83] width 196 height 30
type input "[PERSON_NAME]"
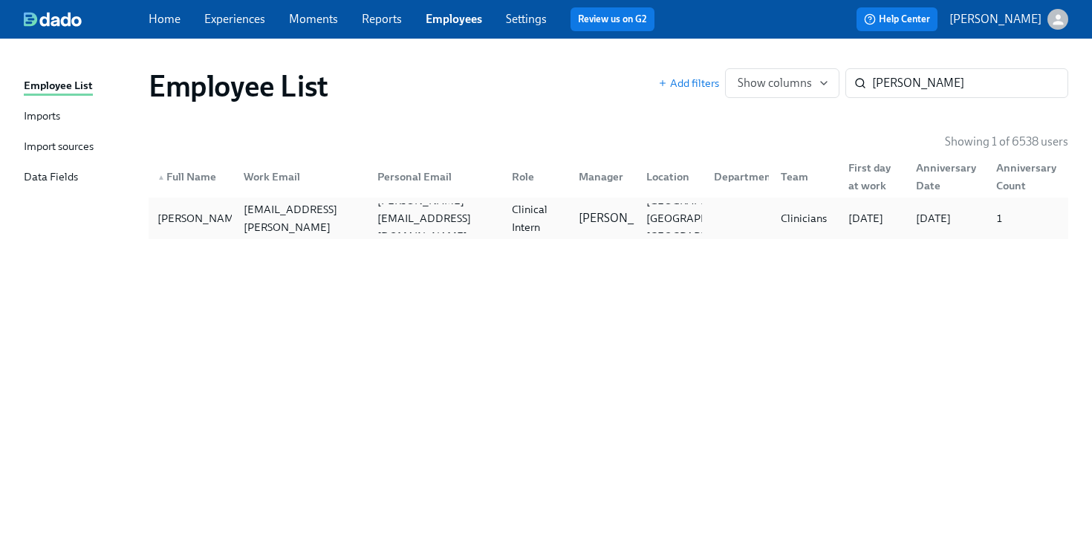
click at [480, 199] on div "[PERSON_NAME] [PERSON_NAME][EMAIL_ADDRESS][PERSON_NAME][DOMAIN_NAME] [PERSON_NA…" at bounding box center [609, 219] width 920 height 42
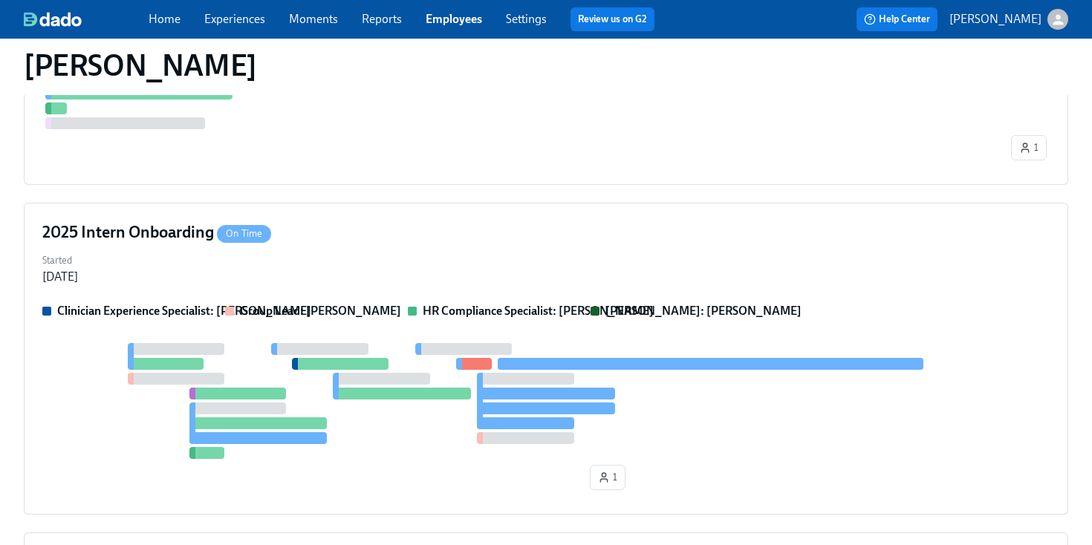
scroll to position [508, 0]
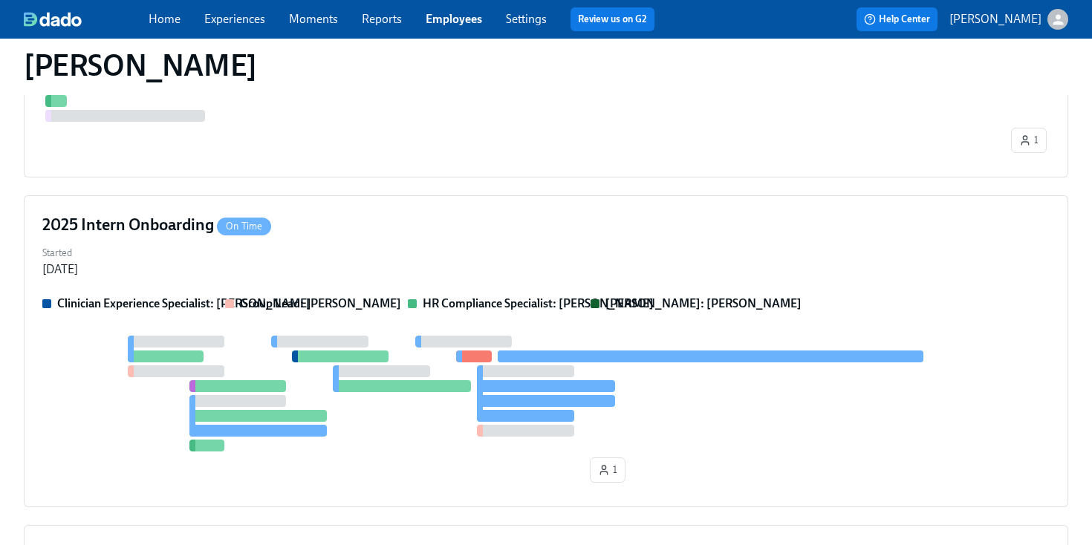
click at [588, 268] on div "Started [DATE]" at bounding box center [546, 260] width 1008 height 36
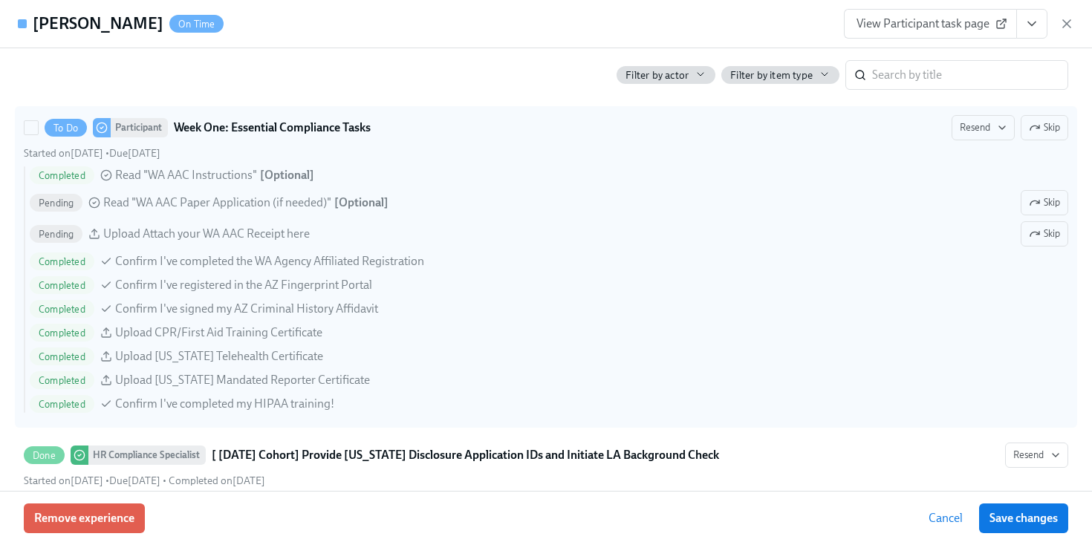
scroll to position [1170, 0]
click at [989, 137] on button "Resend" at bounding box center [983, 126] width 63 height 25
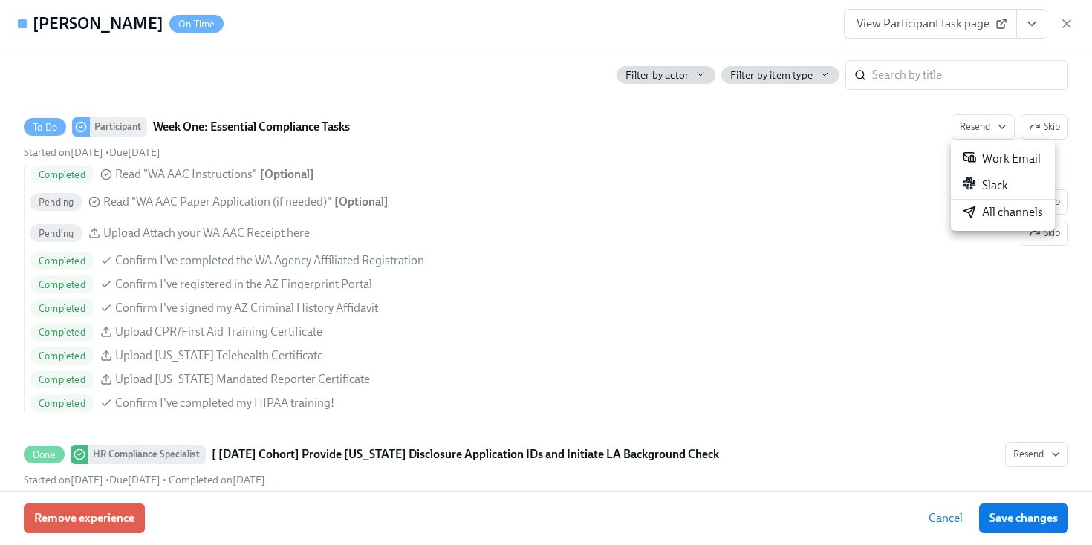
click at [982, 129] on div at bounding box center [546, 272] width 1092 height 545
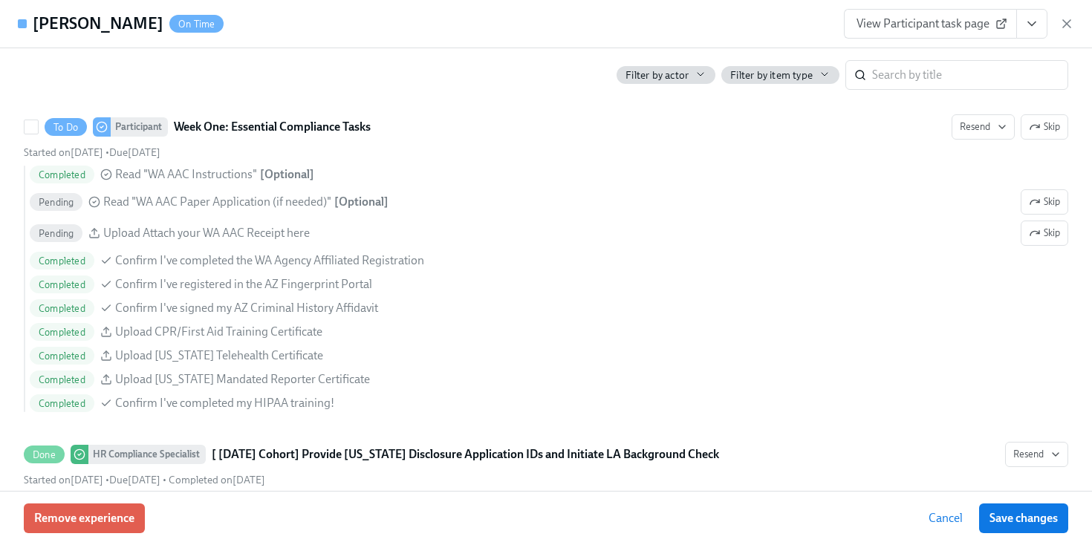
click at [982, 129] on span "Resend" at bounding box center [983, 127] width 47 height 15
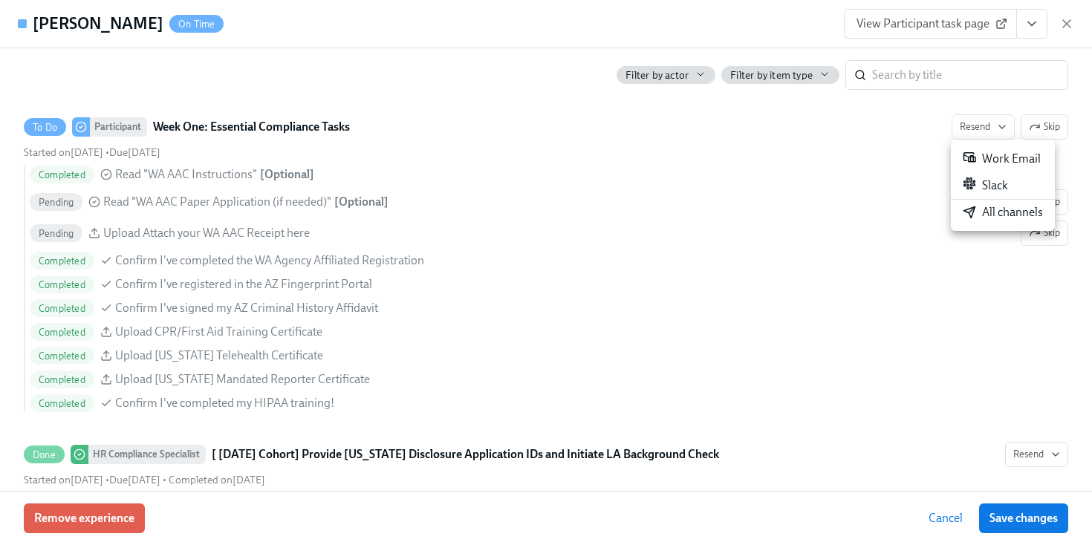
click at [998, 206] on div "All channels" at bounding box center [1003, 212] width 80 height 16
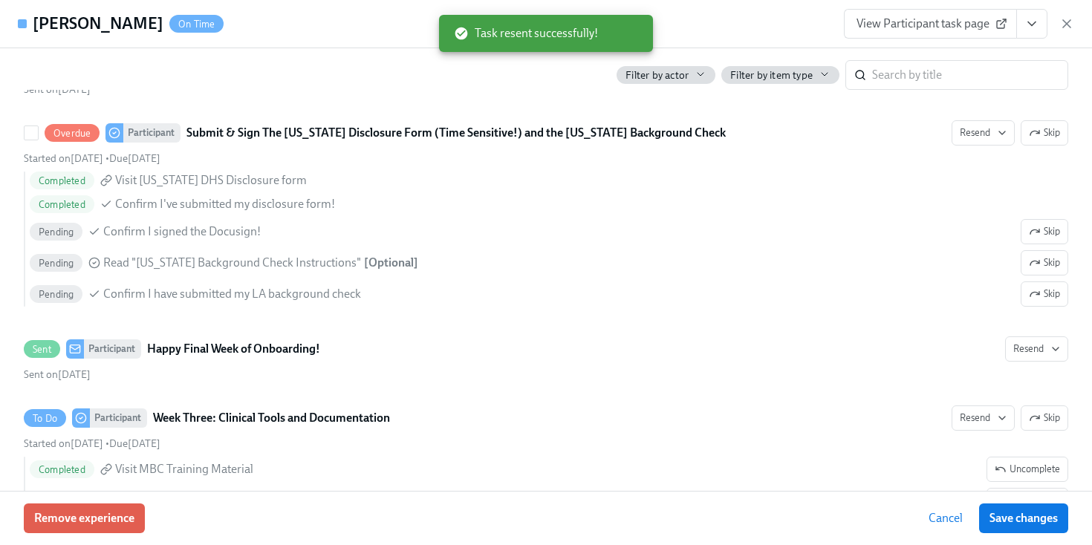
scroll to position [2022, 0]
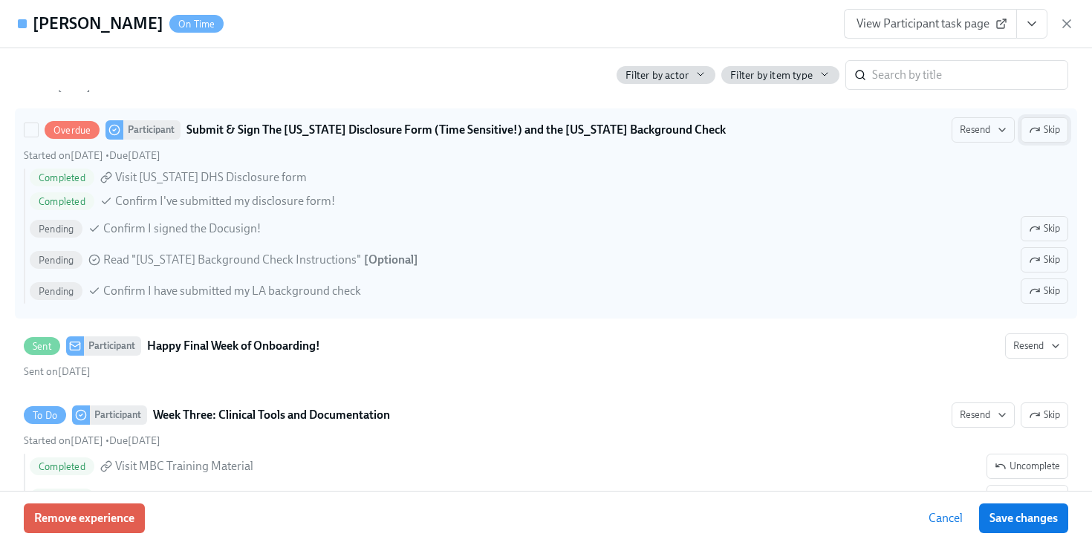
click at [1034, 127] on icon "button" at bounding box center [1035, 130] width 12 height 12
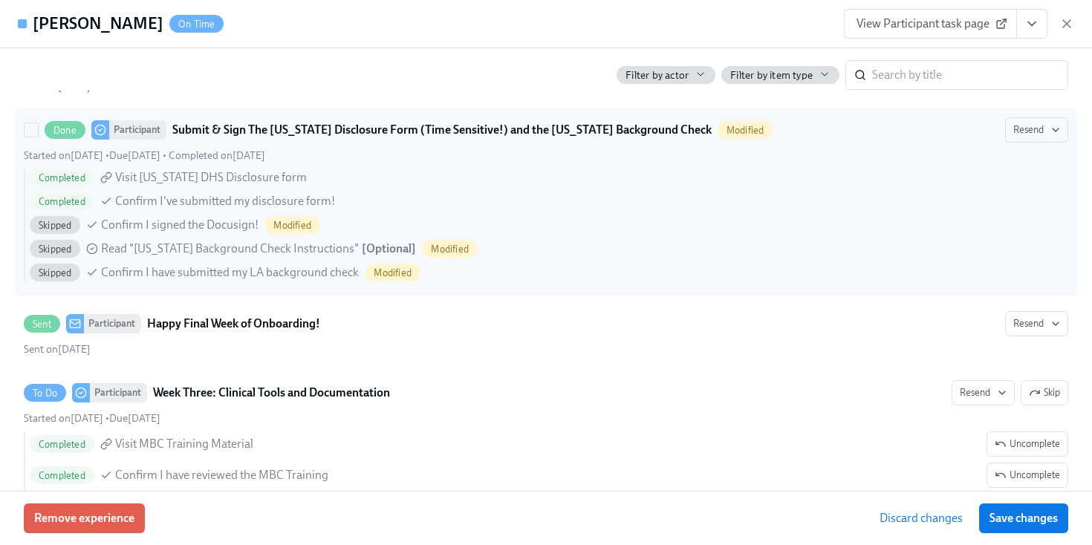
scroll to position [2039, 0]
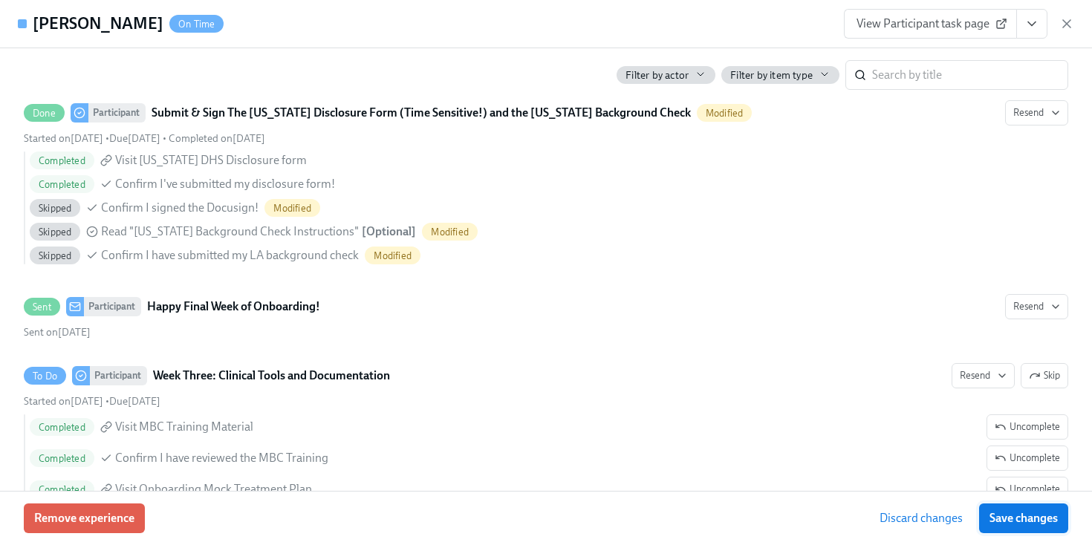
click at [1040, 521] on span "Save changes" at bounding box center [1024, 518] width 68 height 15
